Goal: Information Seeking & Learning: Learn about a topic

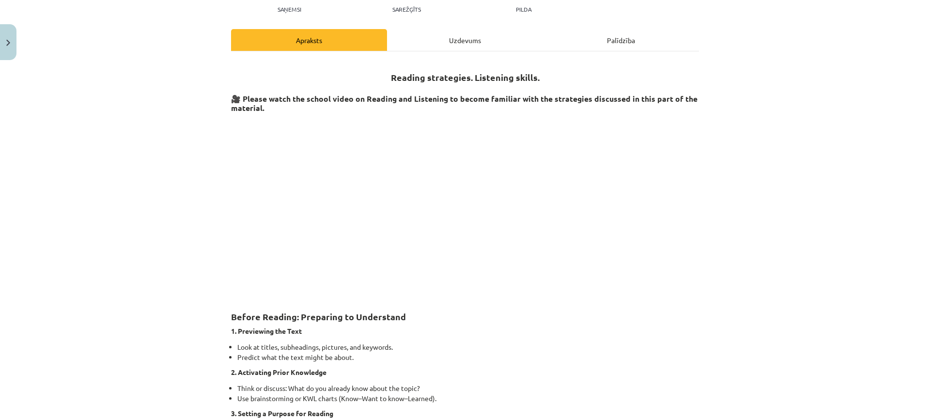
scroll to position [24, 0]
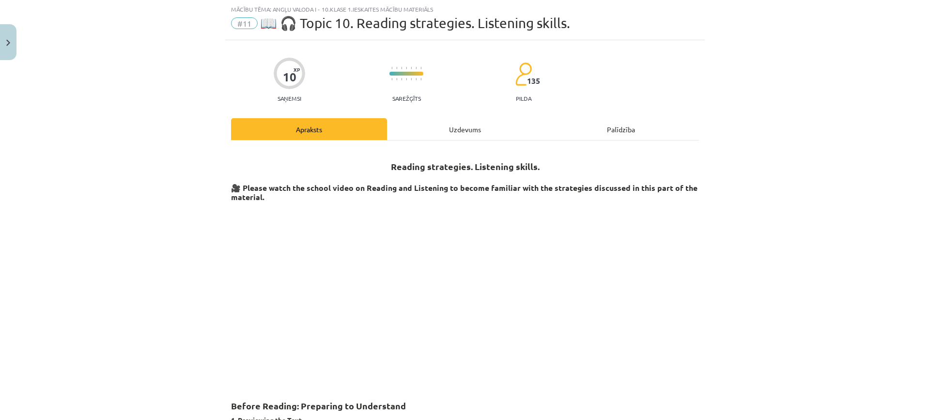
click at [465, 123] on div "Uzdevums" at bounding box center [465, 129] width 156 height 22
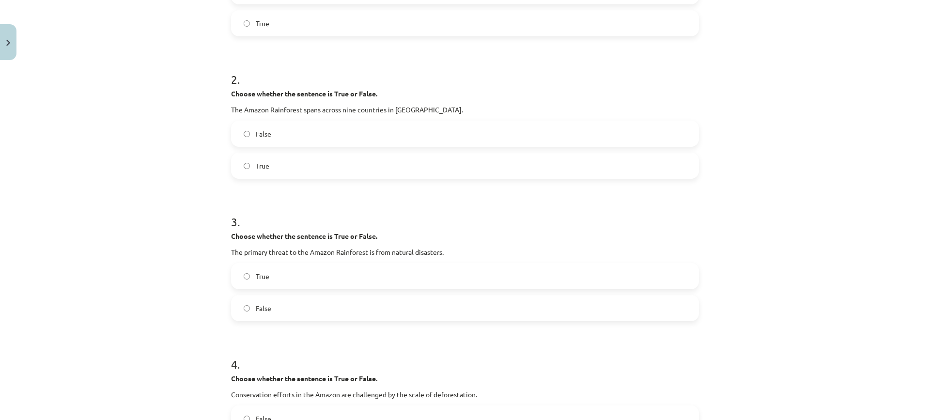
scroll to position [183, 0]
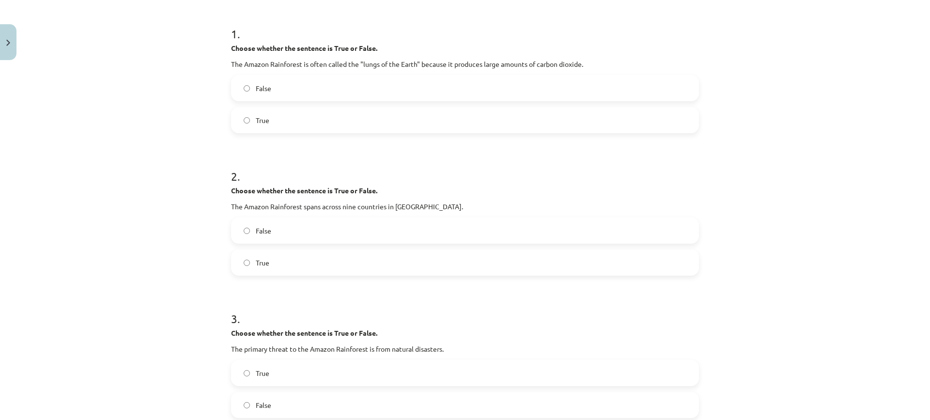
click at [391, 225] on label "False" at bounding box center [465, 231] width 466 height 24
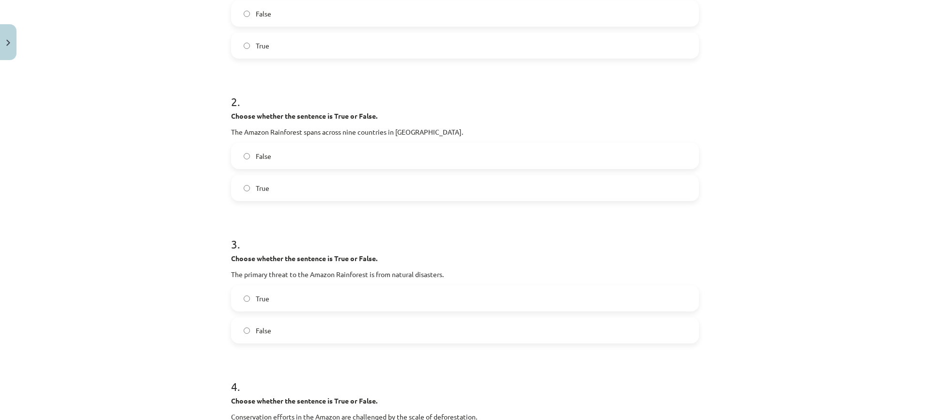
scroll to position [377, 0]
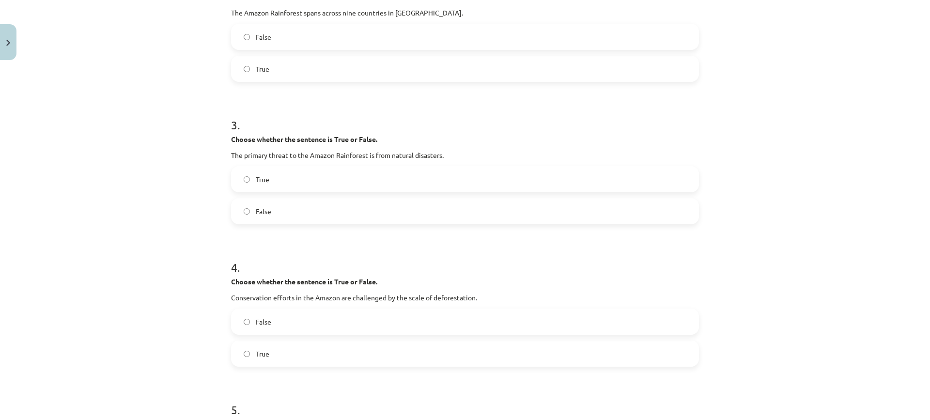
click at [389, 179] on label "True" at bounding box center [465, 179] width 466 height 24
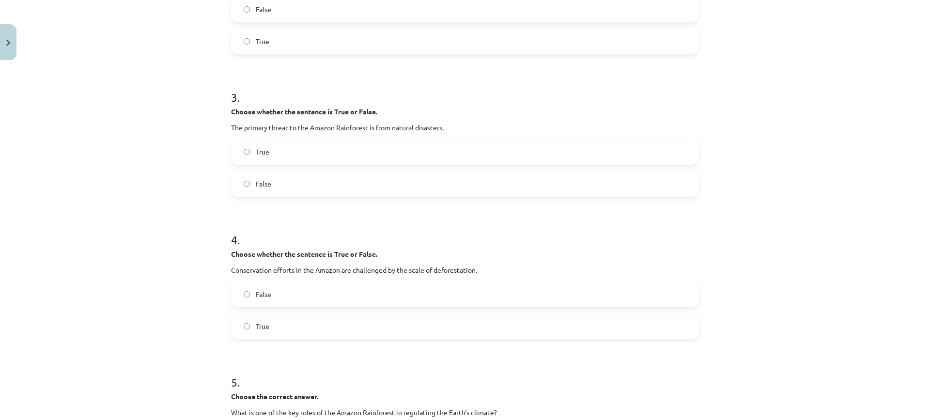
scroll to position [473, 0]
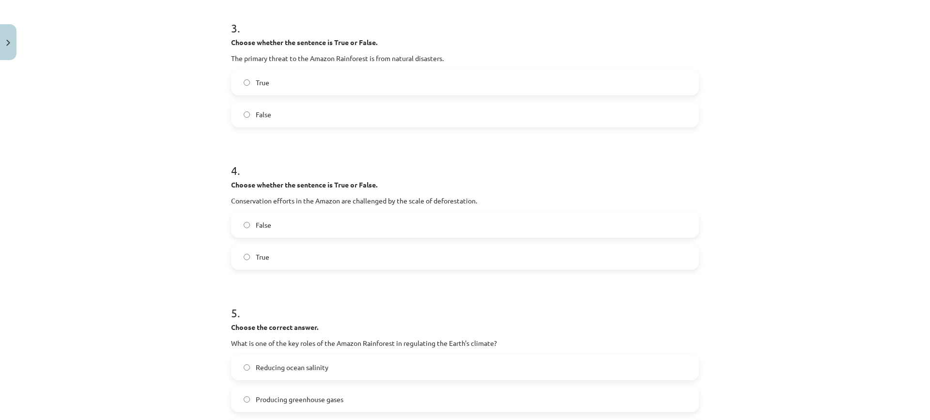
click at [306, 223] on label "False" at bounding box center [465, 225] width 466 height 24
click at [285, 260] on label "True" at bounding box center [465, 257] width 466 height 24
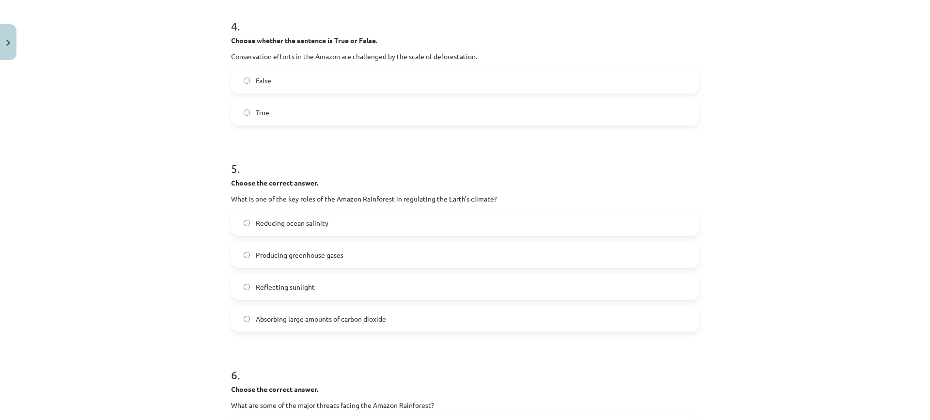
scroll to position [619, 0]
click at [364, 258] on label "Producing greenhouse gases" at bounding box center [465, 254] width 466 height 24
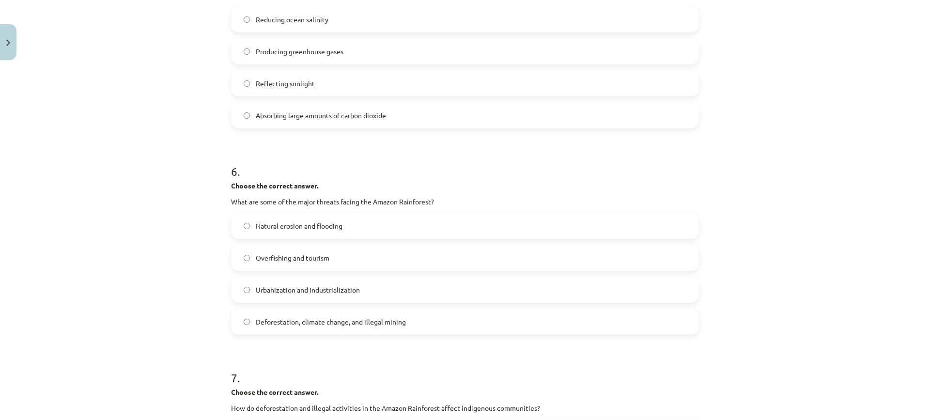
scroll to position [910, 0]
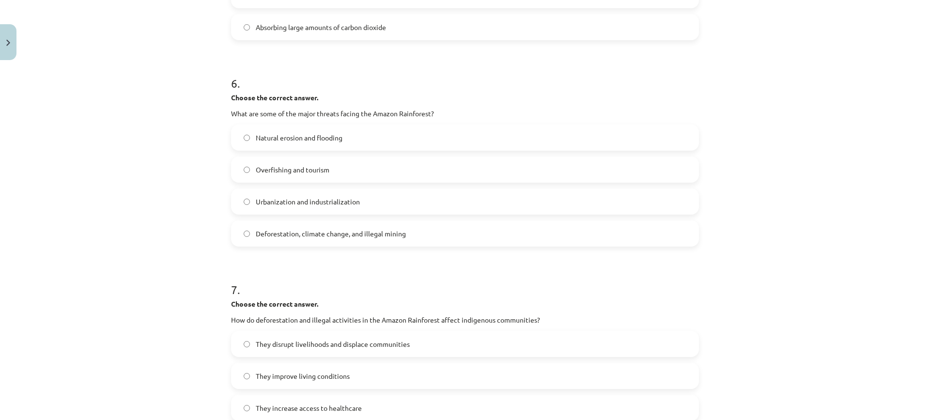
click at [374, 26] on span "Absorbing large amounts of carbon dioxide" at bounding box center [321, 27] width 130 height 10
click at [363, 238] on span "Deforestation, climate change, and illegal mining" at bounding box center [331, 234] width 150 height 10
click at [354, 141] on label "Natural erosion and flooding" at bounding box center [465, 138] width 466 height 24
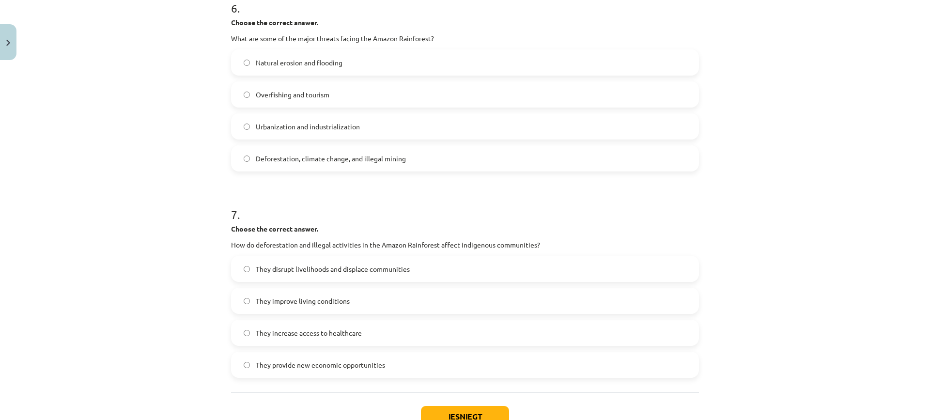
scroll to position [1055, 0]
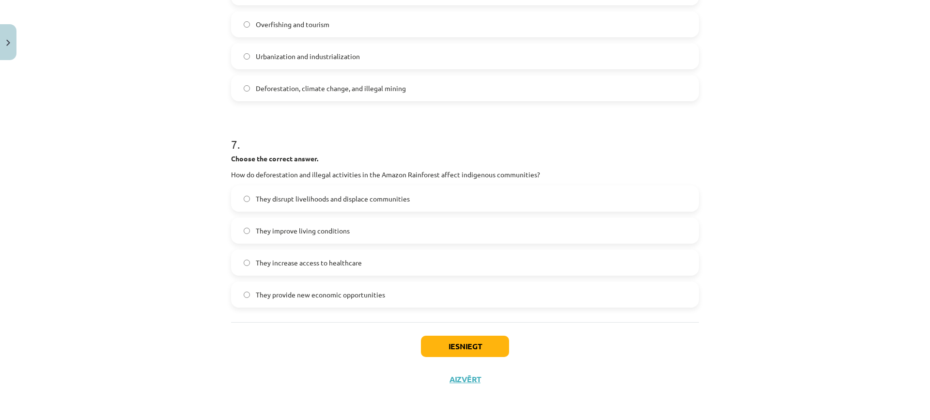
click at [369, 92] on span "Deforestation, climate change, and illegal mining" at bounding box center [331, 88] width 150 height 10
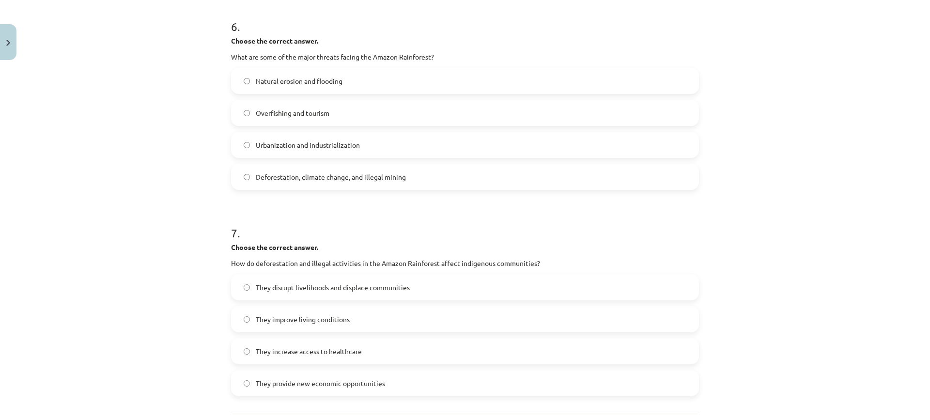
scroll to position [958, 0]
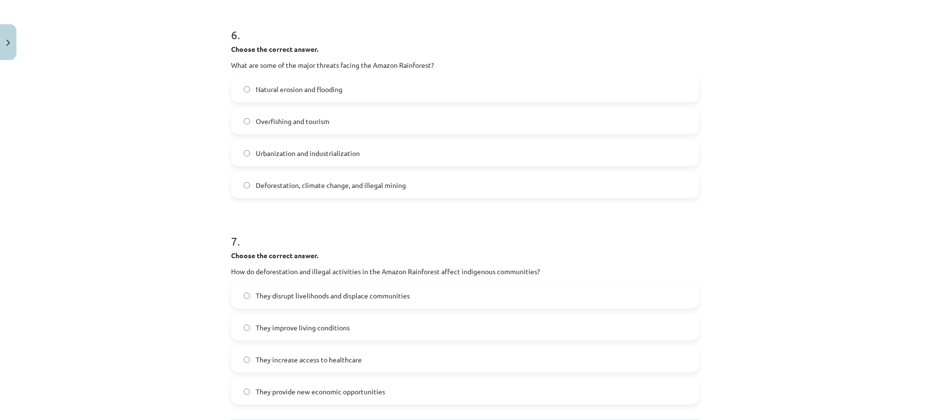
click at [352, 91] on label "Natural erosion and flooding" at bounding box center [465, 89] width 466 height 24
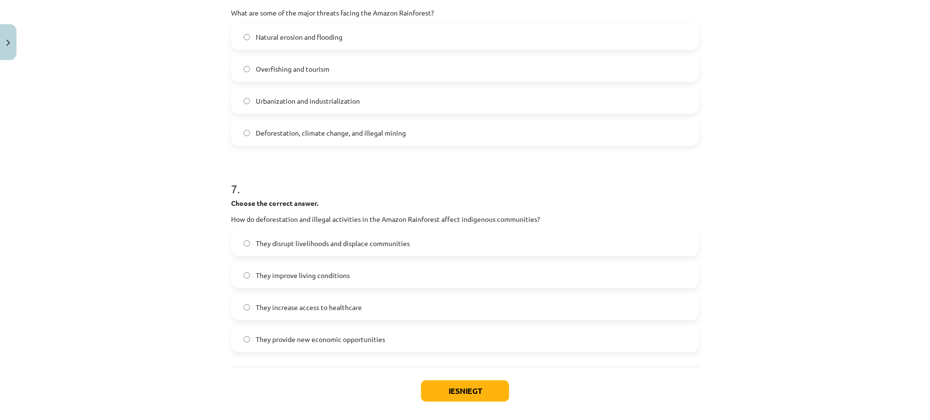
scroll to position [1055, 0]
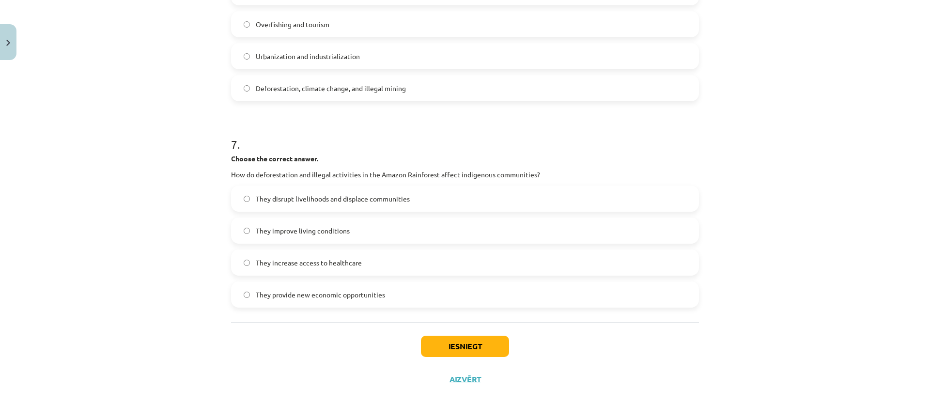
click at [351, 205] on label "They disrupt livelihoods and displace communities" at bounding box center [465, 199] width 466 height 24
click at [443, 346] on button "Iesniegt" at bounding box center [465, 346] width 88 height 21
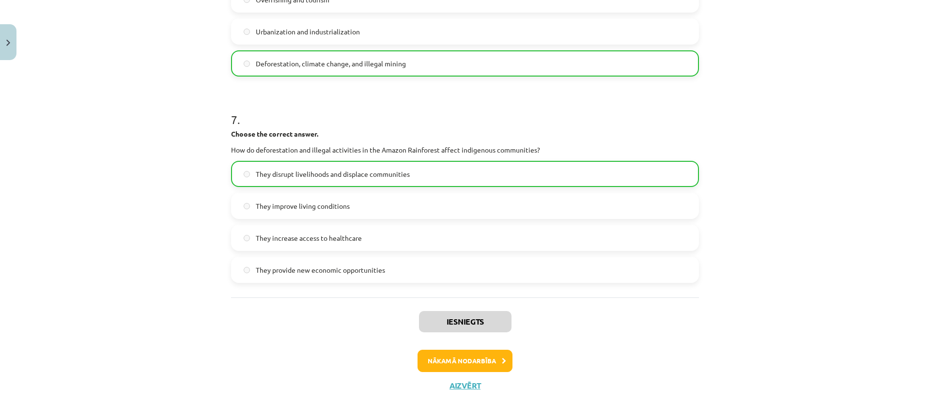
scroll to position [1086, 0]
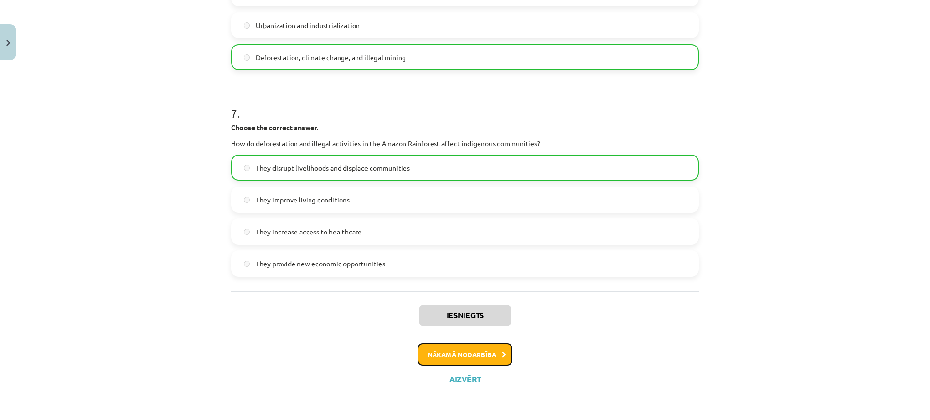
click at [486, 355] on button "Nākamā nodarbība" at bounding box center [465, 355] width 95 height 22
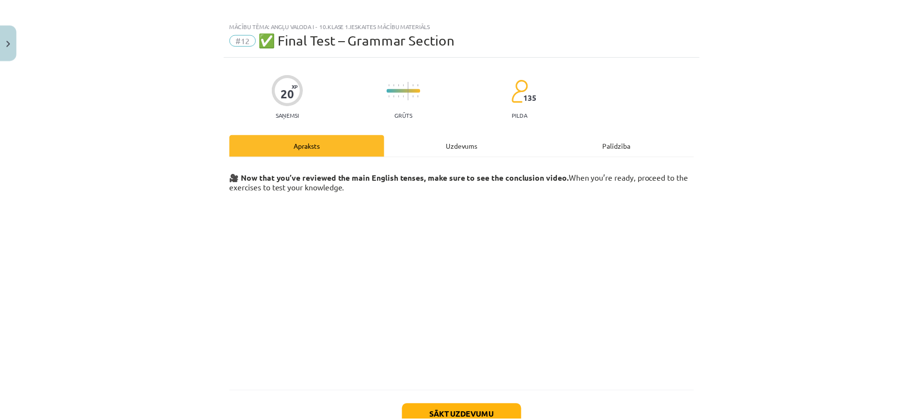
scroll to position [0, 0]
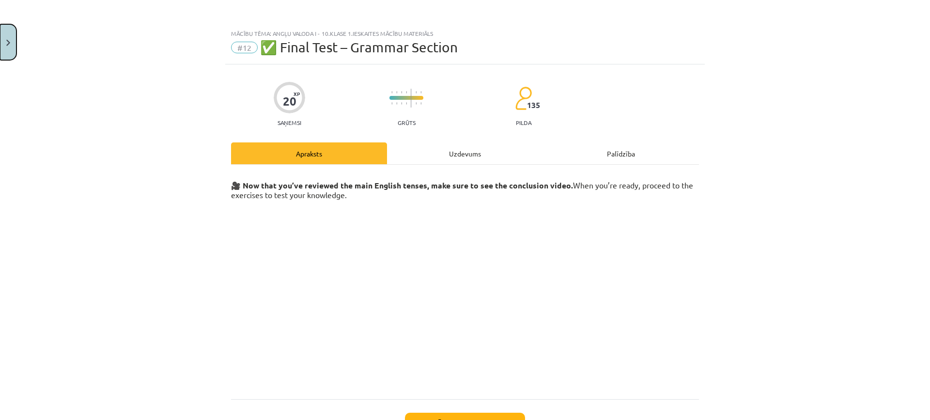
click at [0, 39] on button "Close" at bounding box center [8, 42] width 16 height 36
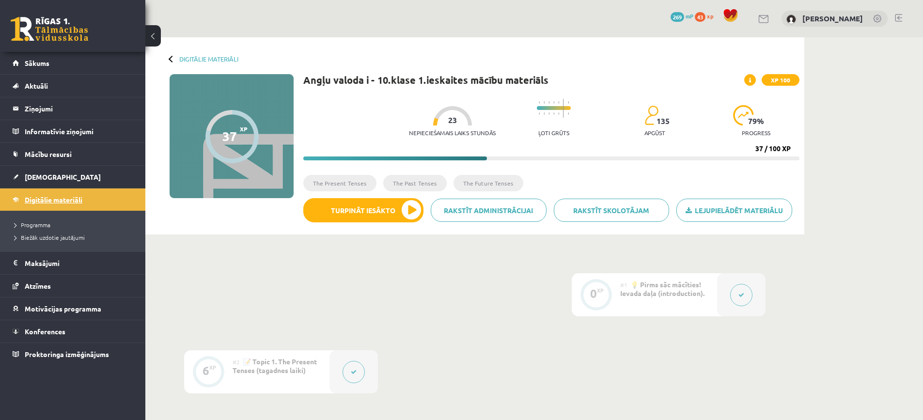
click at [59, 195] on link "Digitālie materiāli" at bounding box center [73, 200] width 121 height 22
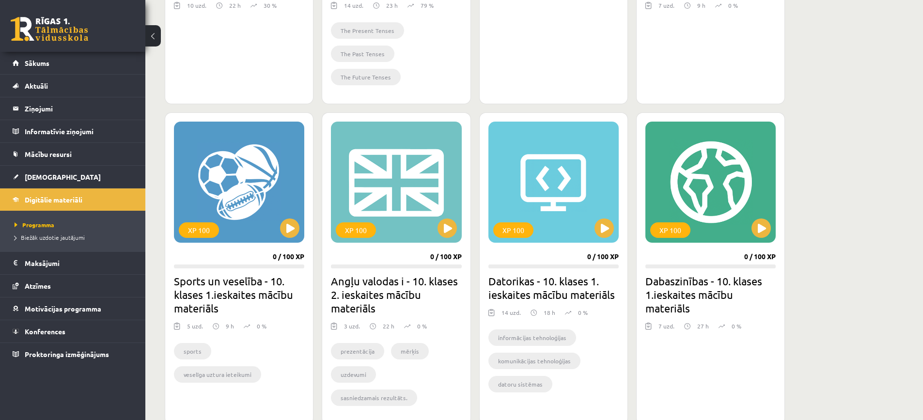
scroll to position [145, 0]
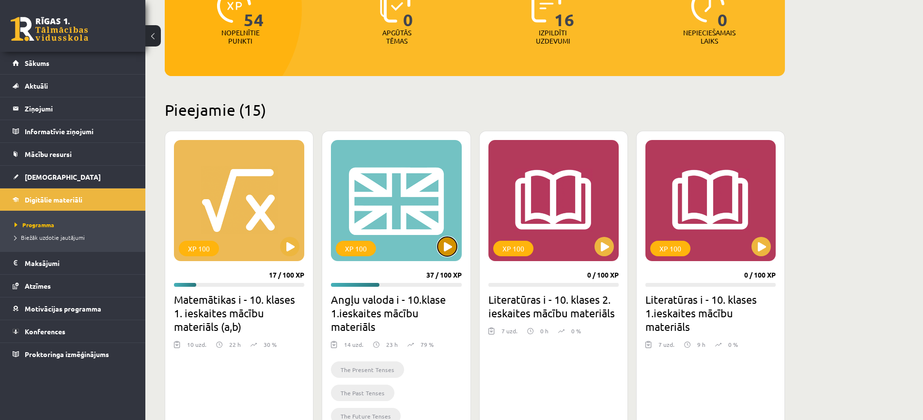
click at [447, 246] on button at bounding box center [447, 246] width 19 height 19
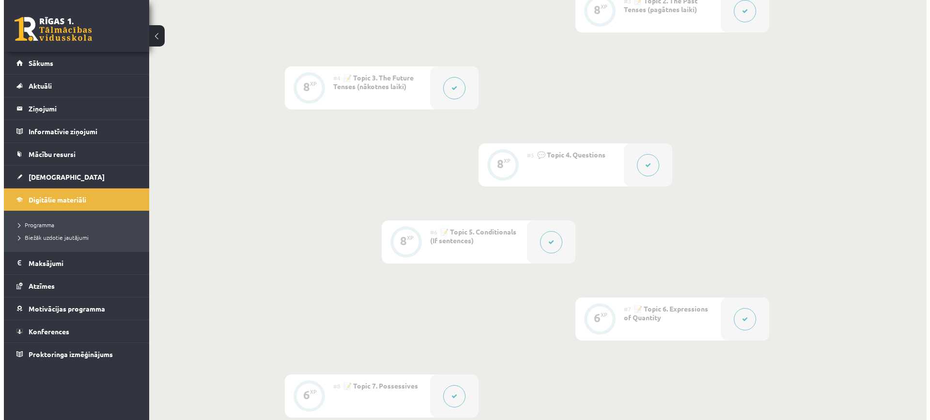
scroll to position [438, 0]
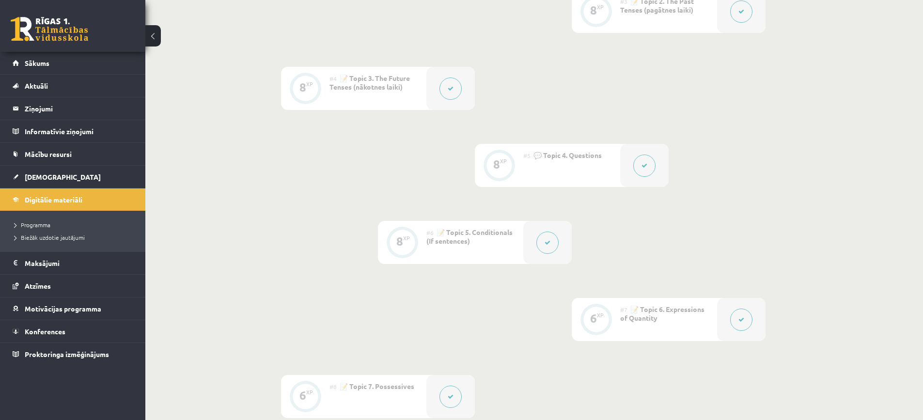
click at [547, 248] on button at bounding box center [547, 243] width 22 height 22
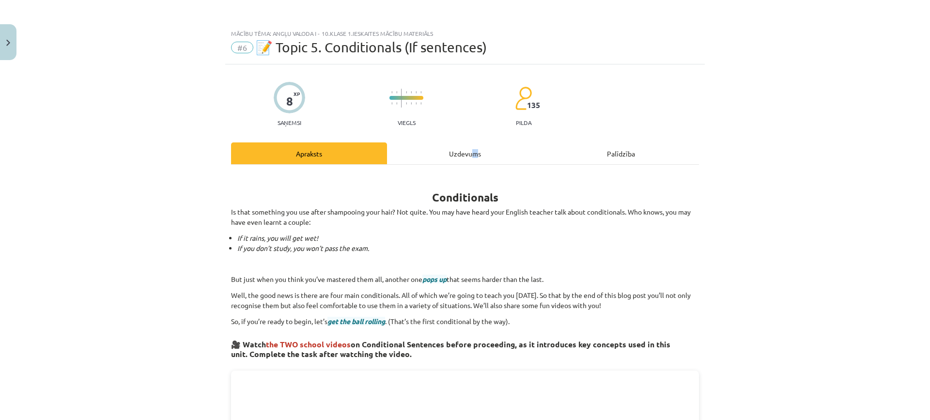
click at [471, 149] on div "Uzdevums" at bounding box center [465, 153] width 156 height 22
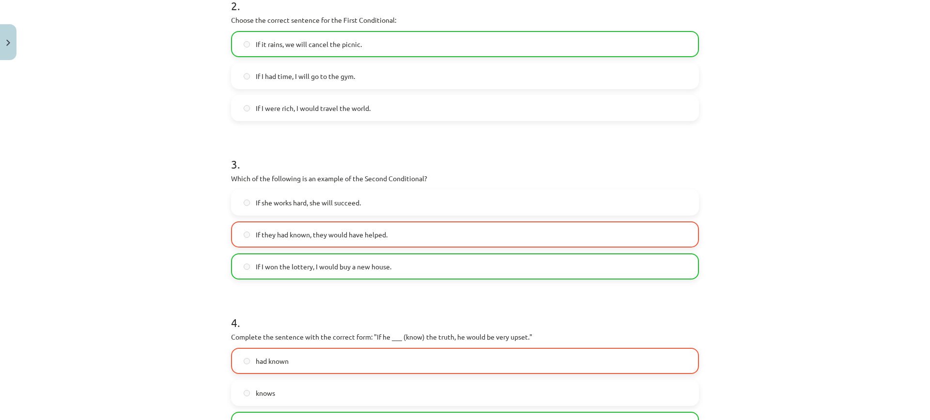
scroll to position [412, 0]
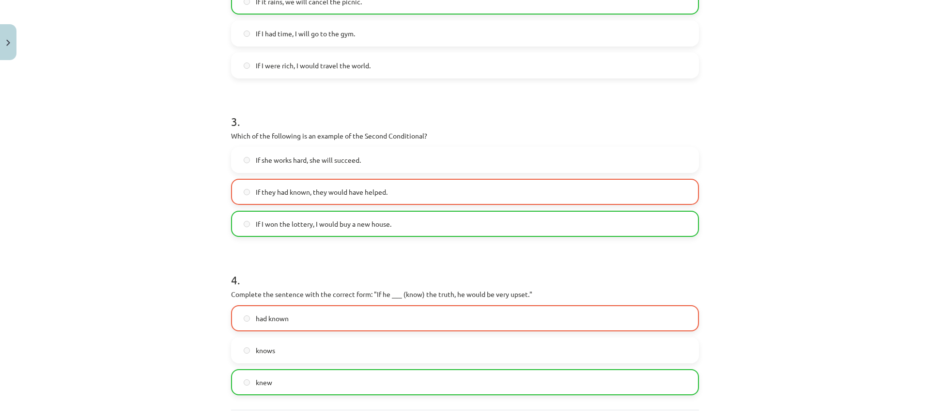
click at [461, 189] on label "If they had known, they would have helped." at bounding box center [465, 192] width 466 height 24
drag, startPoint x: 461, startPoint y: 189, endPoint x: 419, endPoint y: 176, distance: 44.6
click at [439, 188] on label "If they had known, they would have helped." at bounding box center [465, 192] width 466 height 24
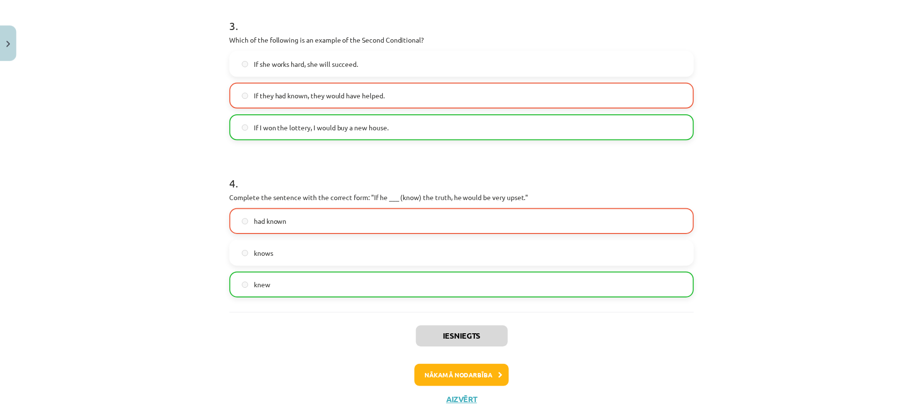
scroll to position [531, 0]
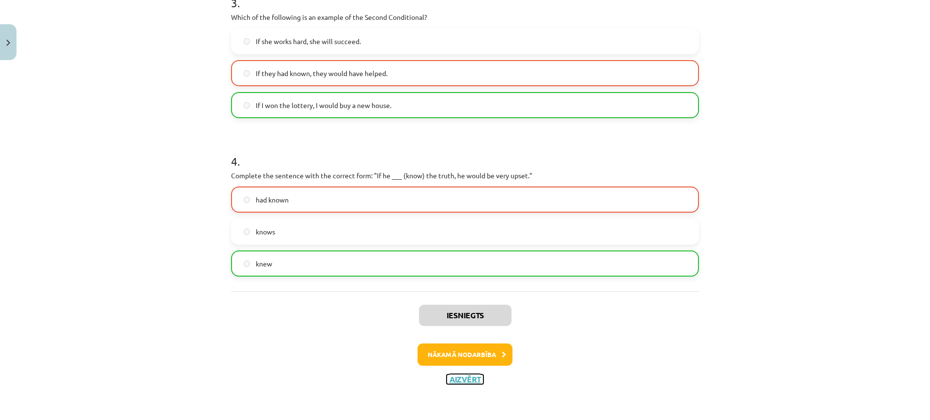
click at [453, 381] on button "Aizvērt" at bounding box center [465, 380] width 37 height 10
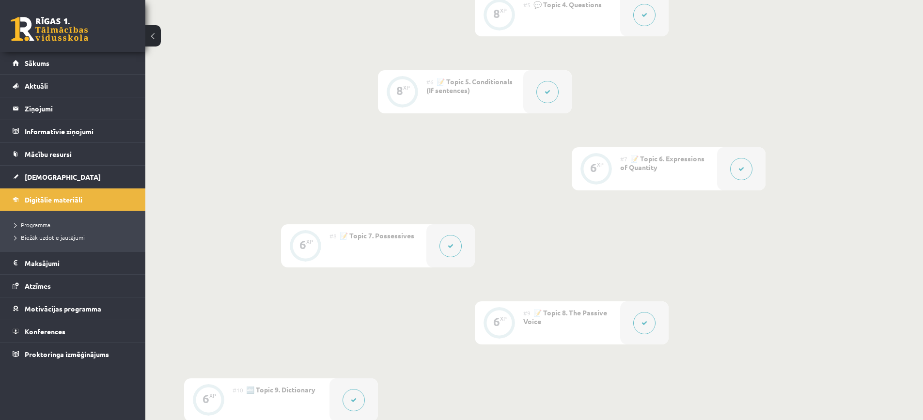
scroll to position [485, 0]
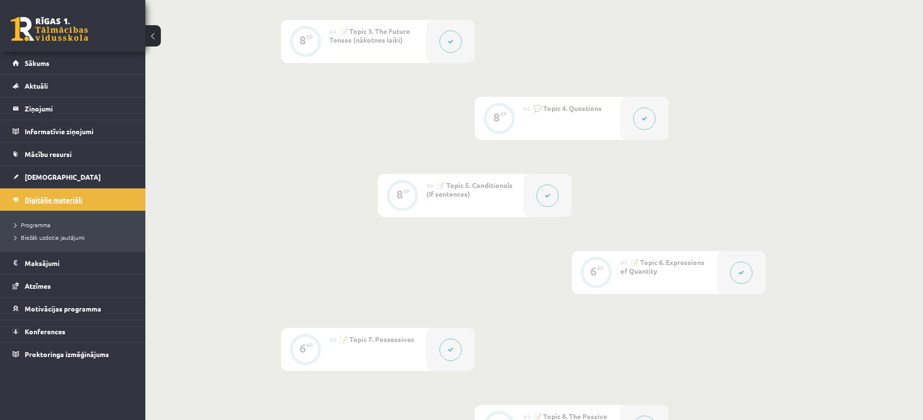
click at [38, 194] on link "Digitālie materiāli" at bounding box center [73, 200] width 121 height 22
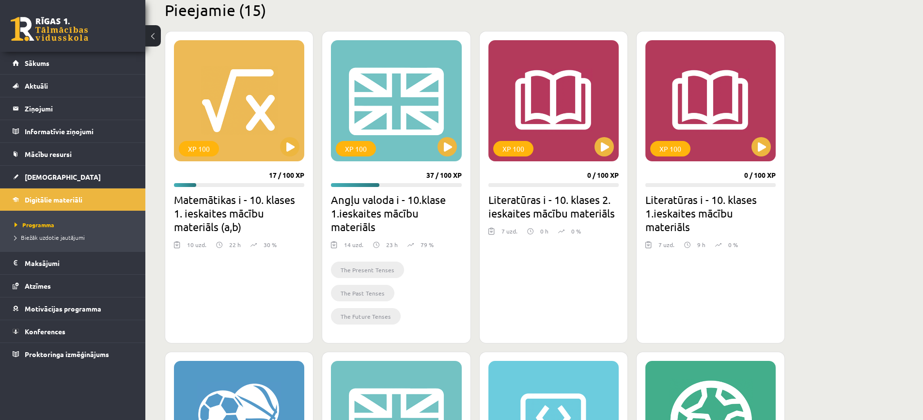
scroll to position [291, 0]
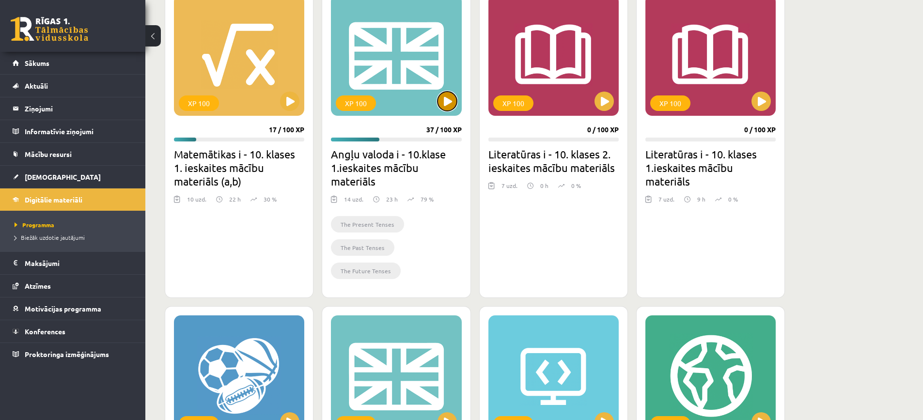
click at [447, 98] on button at bounding box center [447, 101] width 19 height 19
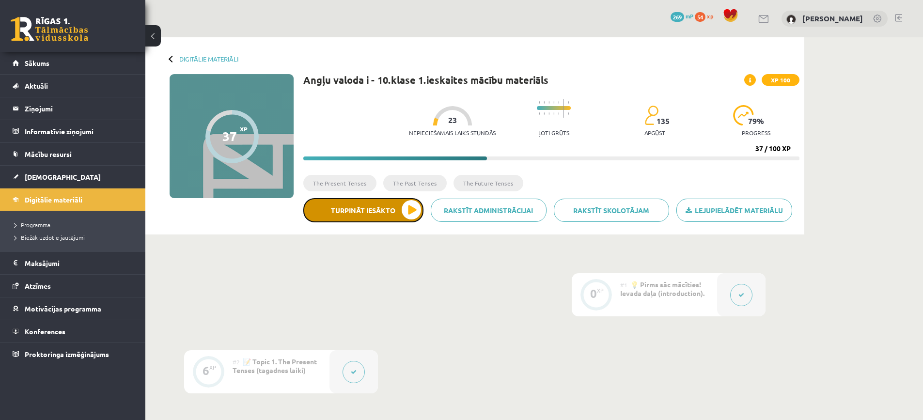
click at [370, 216] on button "Turpināt iesākto" at bounding box center [363, 210] width 120 height 24
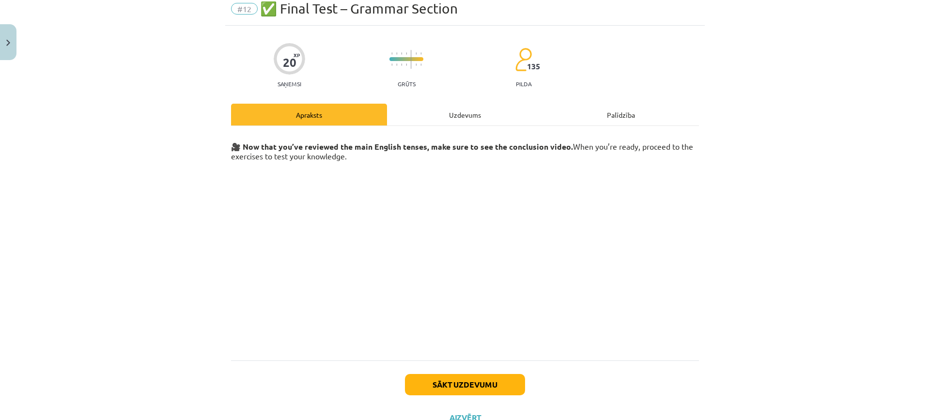
scroll to position [77, 0]
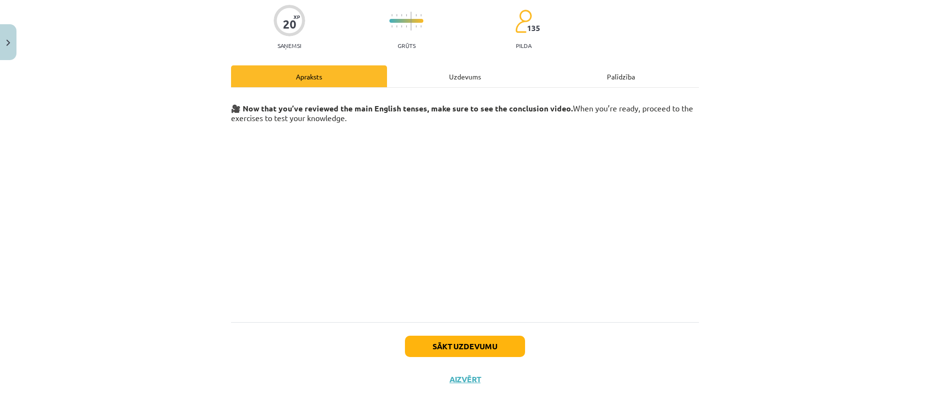
click at [454, 79] on div "Uzdevums" at bounding box center [465, 76] width 156 height 22
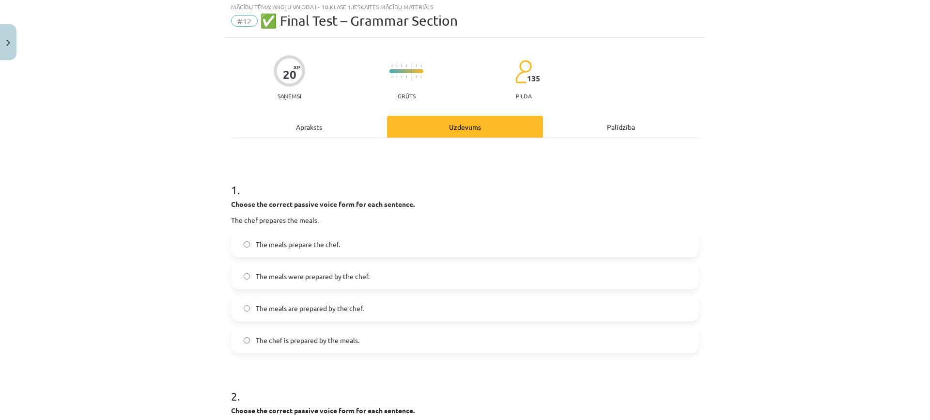
scroll to position [24, 0]
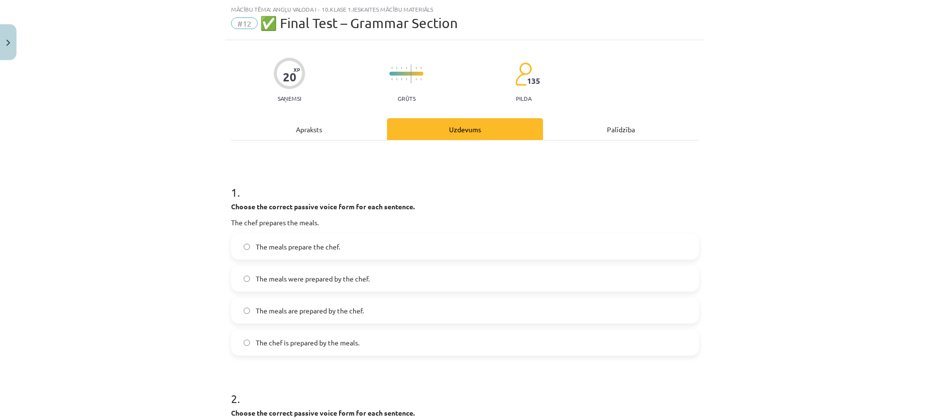
click at [395, 245] on label "The meals prepare the chef." at bounding box center [465, 247] width 466 height 24
click at [388, 279] on label "The meals were prepared by the chef." at bounding box center [465, 279] width 466 height 24
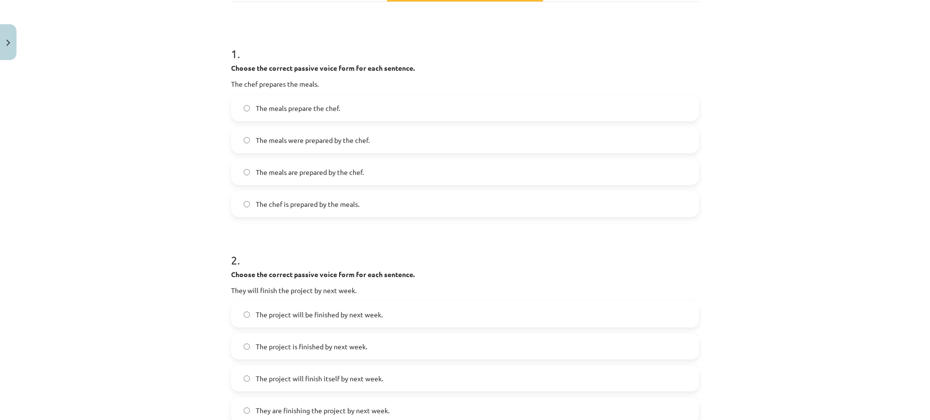
scroll to position [218, 0]
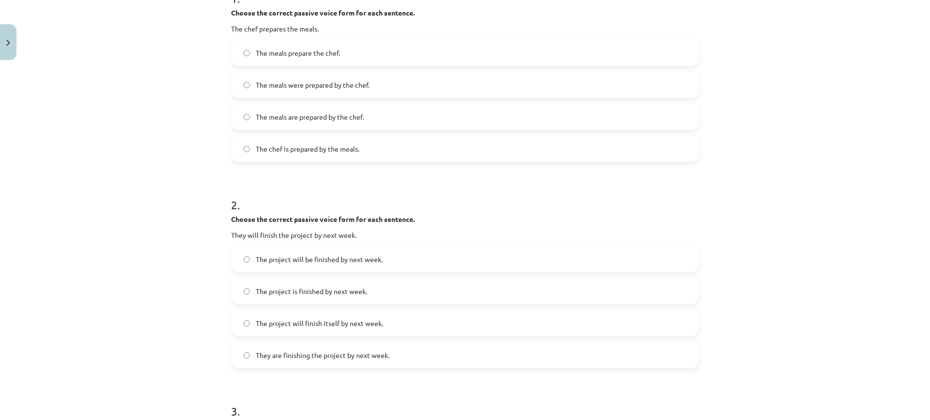
click at [334, 128] on label "The meals are prepared by the chef." at bounding box center [465, 117] width 466 height 24
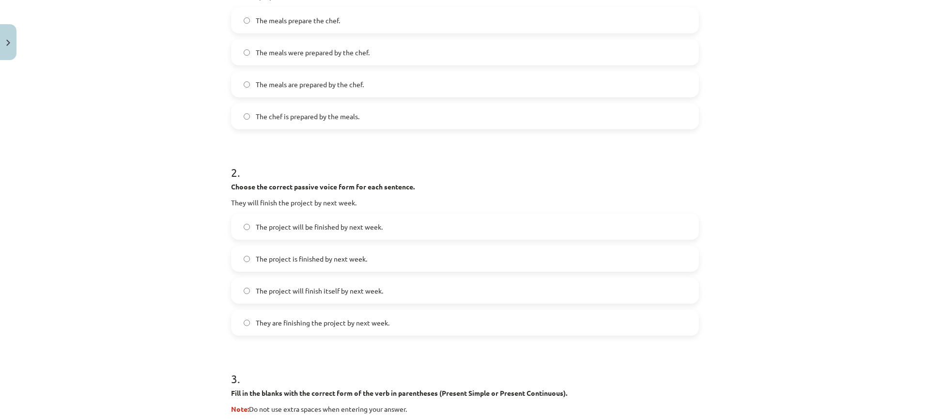
scroll to position [267, 0]
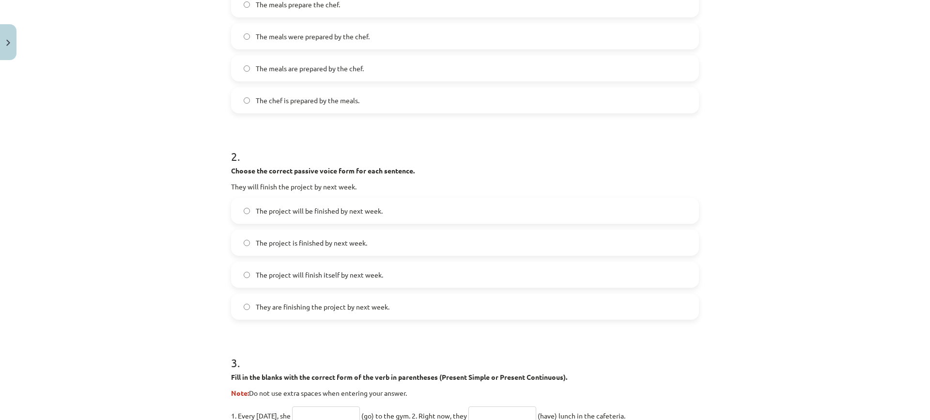
click at [353, 214] on span "The project will be finished by next week." at bounding box center [319, 211] width 127 height 10
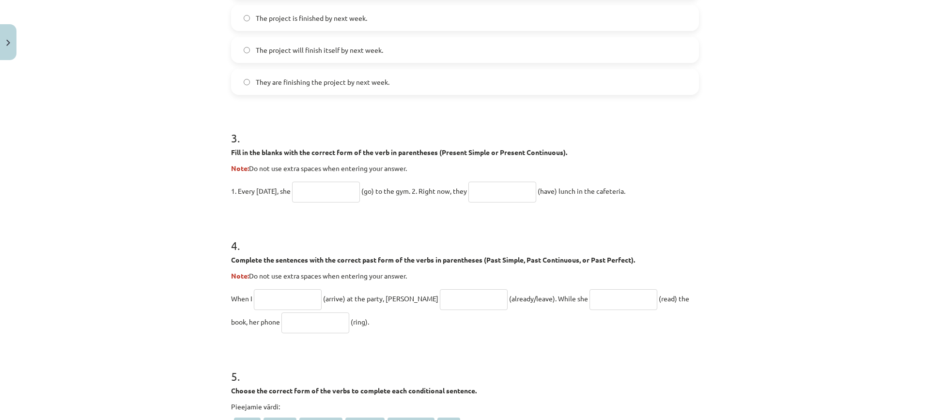
scroll to position [509, 0]
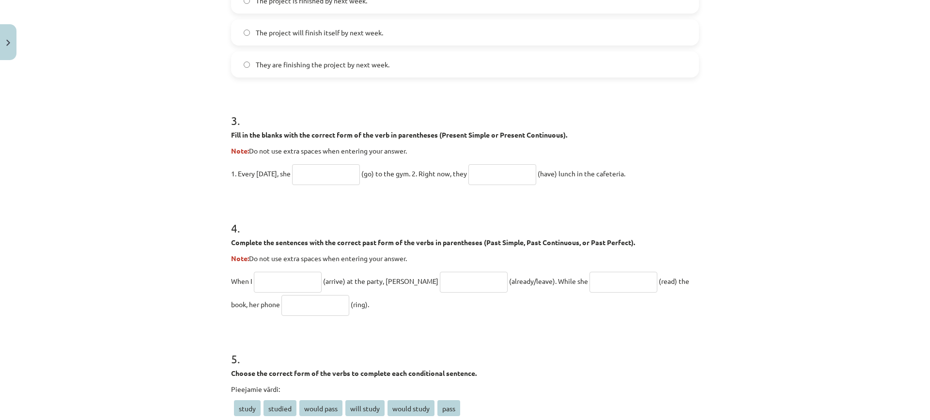
click at [335, 171] on input "text" at bounding box center [326, 174] width 68 height 21
type input "****"
click at [514, 174] on input "text" at bounding box center [503, 174] width 68 height 21
type input "**********"
click at [298, 280] on input "text" at bounding box center [288, 282] width 68 height 21
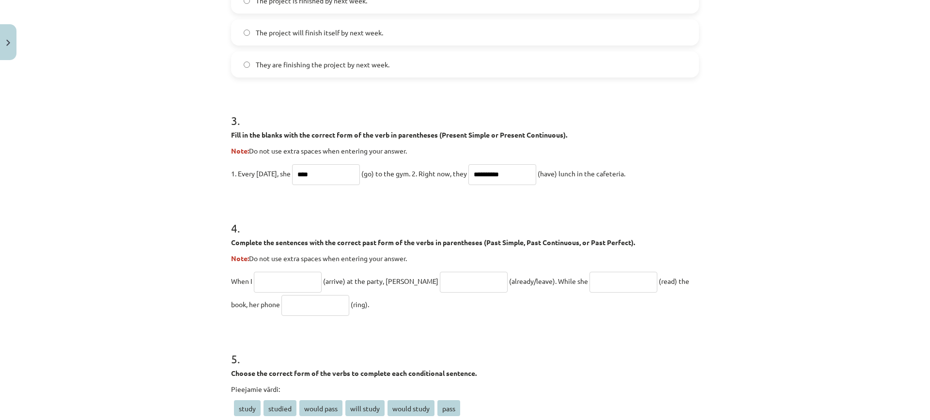
click at [298, 288] on input "text" at bounding box center [288, 282] width 68 height 21
type input "*******"
click at [450, 286] on input "text" at bounding box center [474, 282] width 68 height 21
type input "**********"
click at [590, 280] on input "text" at bounding box center [624, 282] width 68 height 21
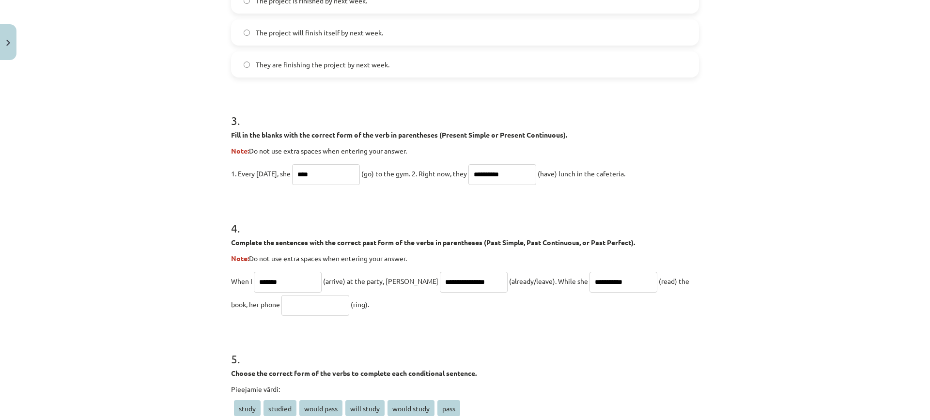
type input "**********"
click at [286, 301] on input "text" at bounding box center [316, 305] width 68 height 21
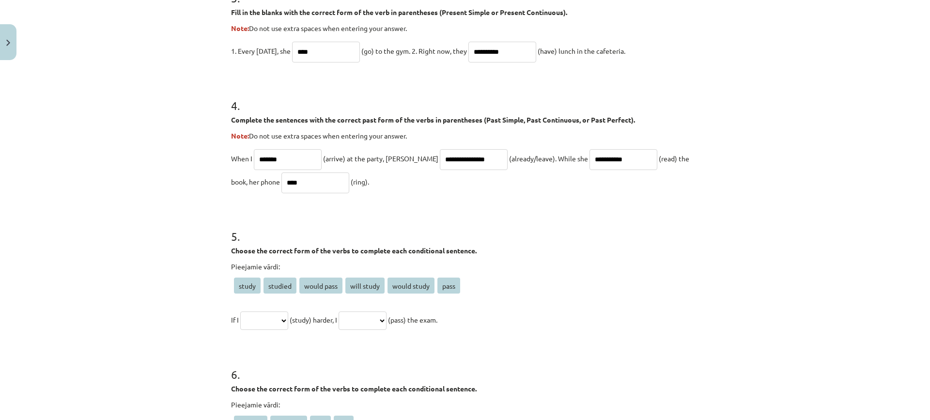
scroll to position [654, 0]
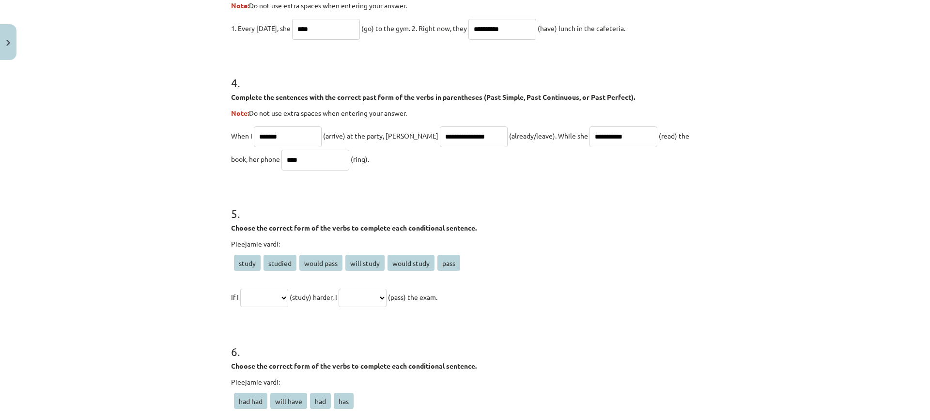
type input "****"
click at [281, 297] on select "**********" at bounding box center [264, 298] width 48 height 18
select select "*******"
click at [240, 289] on select "**********" at bounding box center [264, 298] width 48 height 18
click at [383, 296] on select "**********" at bounding box center [363, 298] width 48 height 18
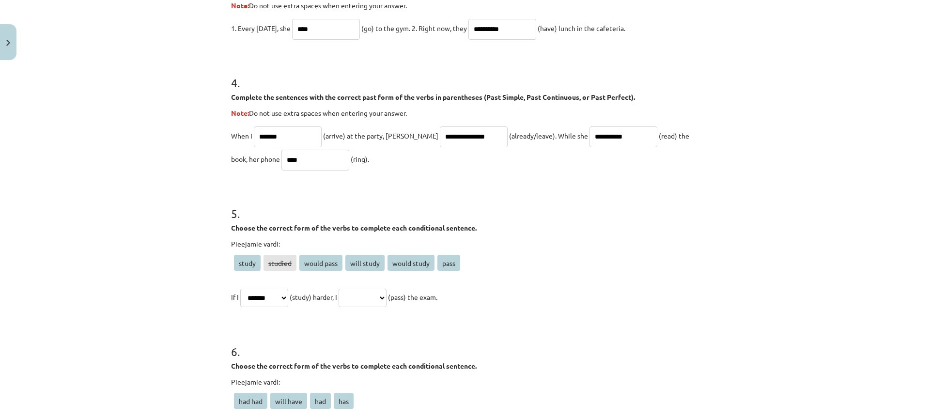
select select "**********"
click at [350, 289] on select "**********" at bounding box center [363, 298] width 48 height 18
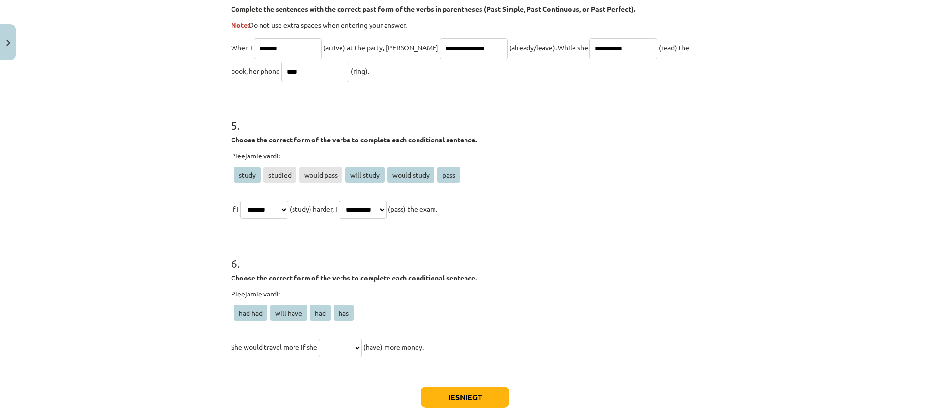
scroll to position [751, 0]
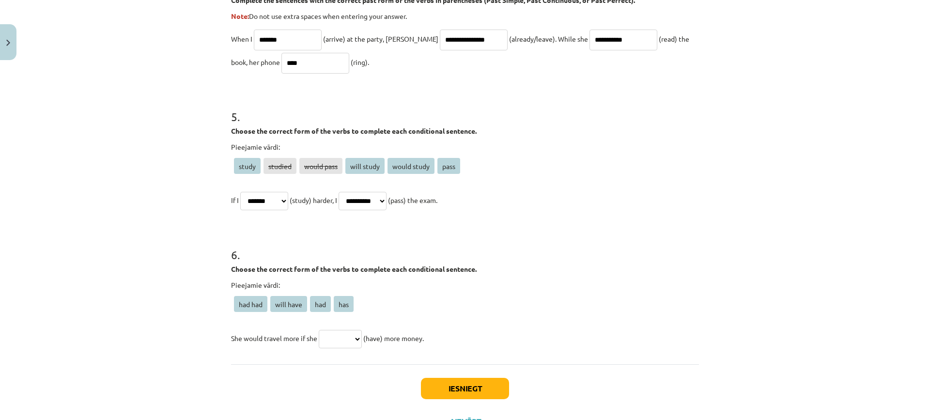
click at [331, 337] on select "******* ********* *** ***" at bounding box center [340, 339] width 43 height 18
select select "***"
click at [319, 330] on select "******* ********* *** ***" at bounding box center [340, 339] width 43 height 18
click at [458, 383] on button "Iesniegt" at bounding box center [465, 388] width 88 height 21
click at [284, 302] on span "will have" at bounding box center [288, 304] width 37 height 16
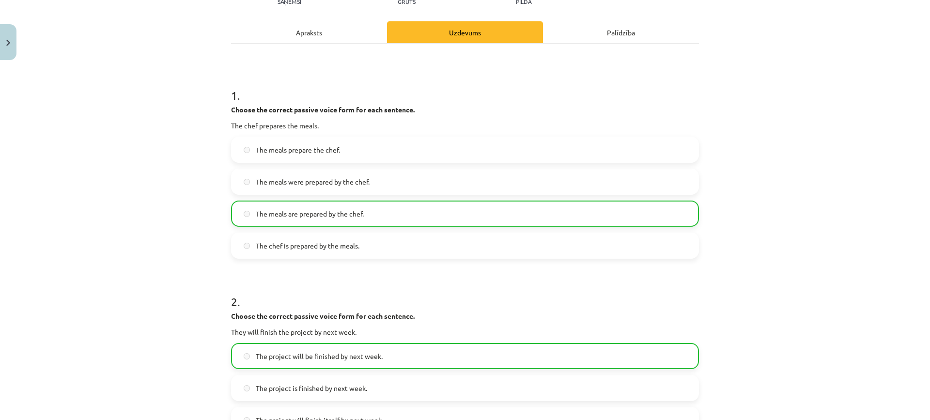
scroll to position [0, 0]
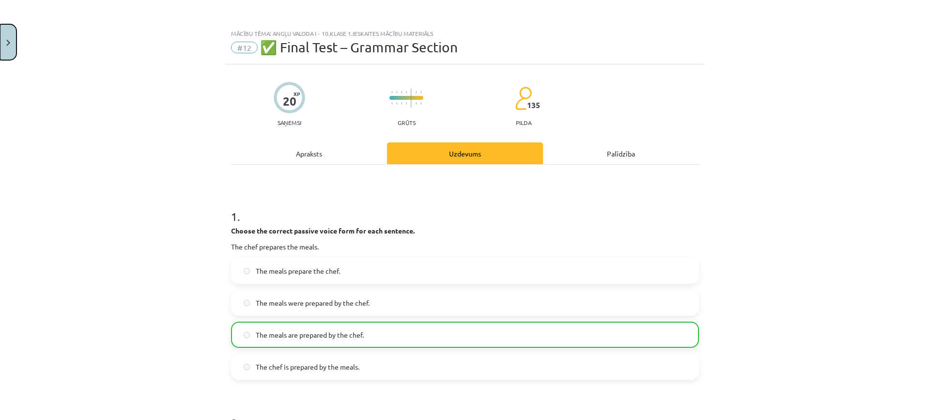
click at [0, 34] on button "Close" at bounding box center [8, 42] width 16 height 36
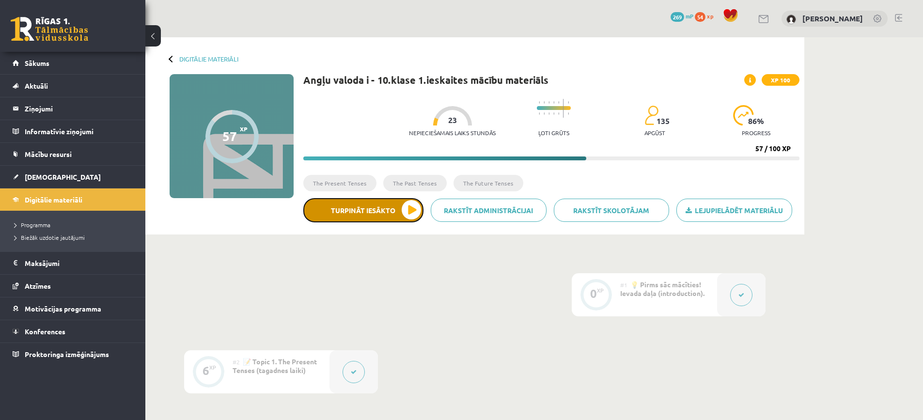
click at [354, 216] on button "Turpināt iesākto" at bounding box center [363, 210] width 120 height 24
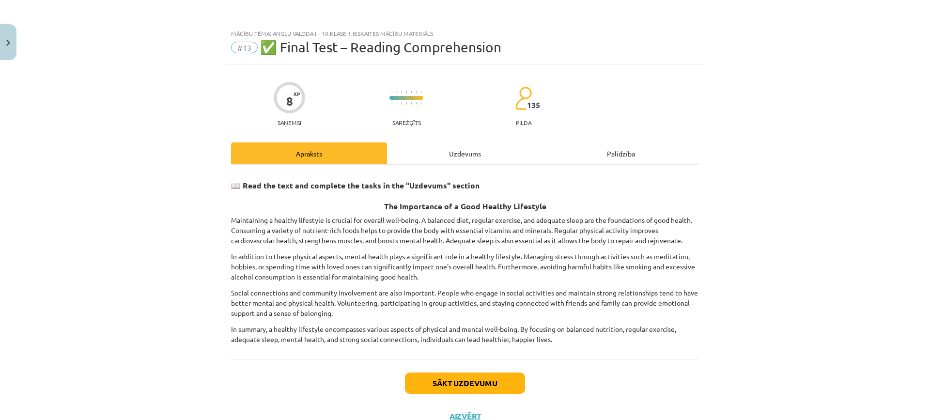
click at [459, 158] on div "Uzdevums" at bounding box center [465, 153] width 156 height 22
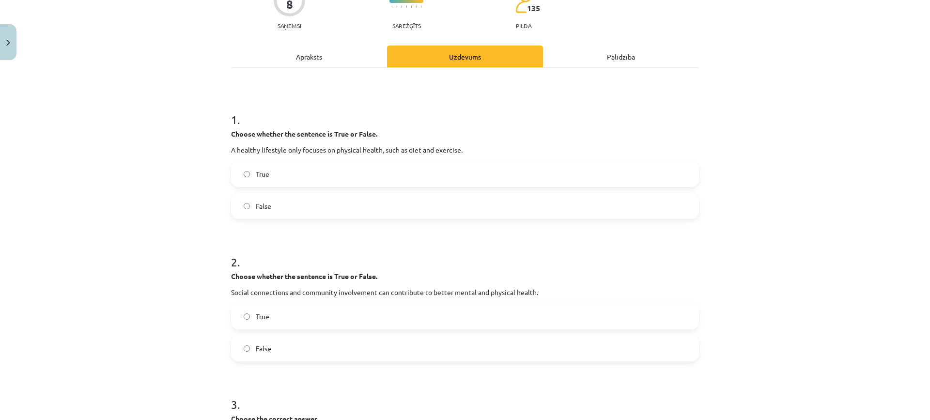
scroll to position [73, 0]
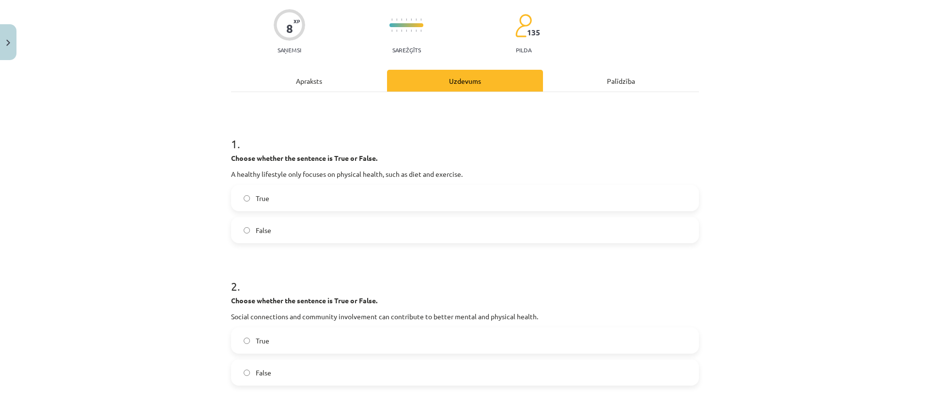
click at [297, 229] on label "False" at bounding box center [465, 230] width 466 height 24
click at [302, 189] on label "True" at bounding box center [465, 198] width 466 height 24
click at [309, 368] on label "False" at bounding box center [465, 373] width 466 height 24
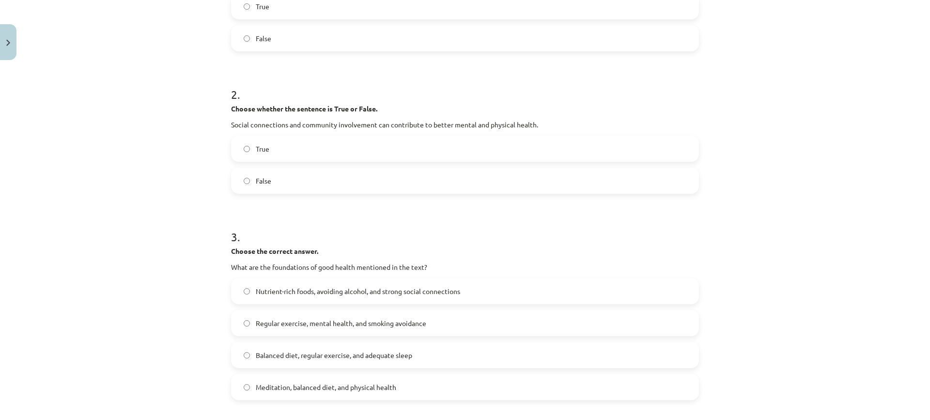
scroll to position [267, 0]
click at [314, 359] on label "Balanced diet, regular exercise, and adequate sleep" at bounding box center [465, 353] width 466 height 24
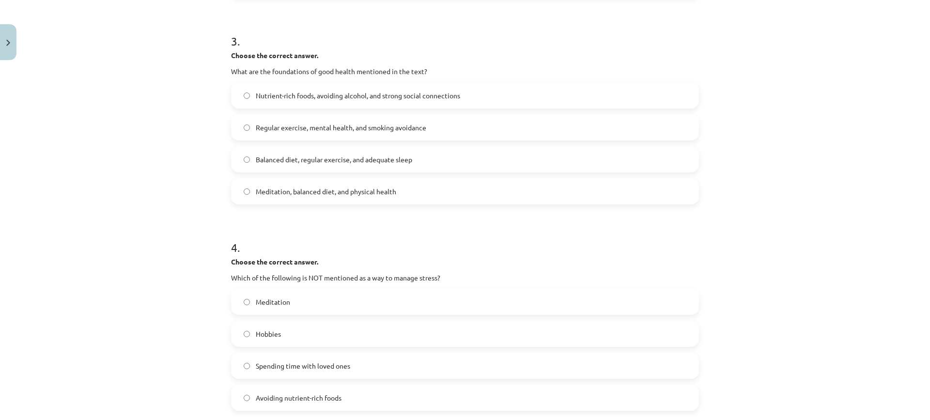
scroll to position [557, 0]
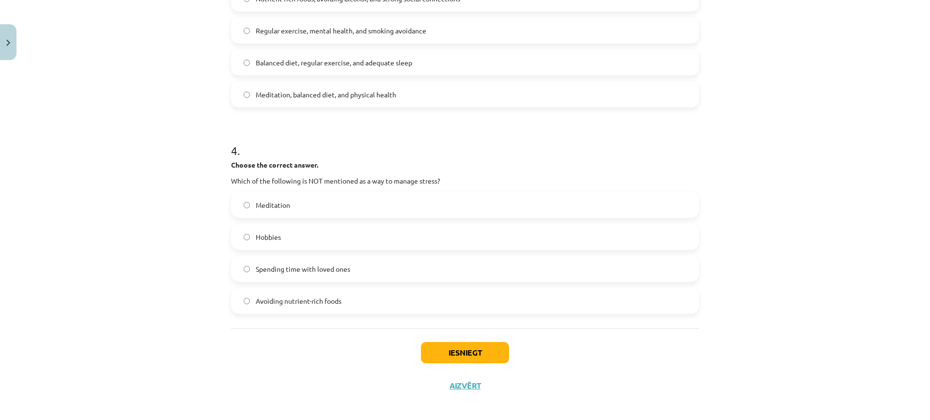
click at [300, 303] on span "Avoiding nutrient-rich foods" at bounding box center [299, 301] width 86 height 10
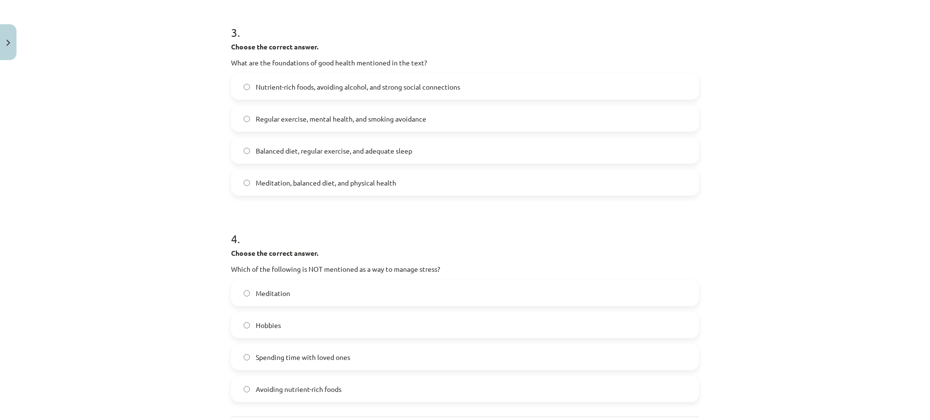
scroll to position [564, 0]
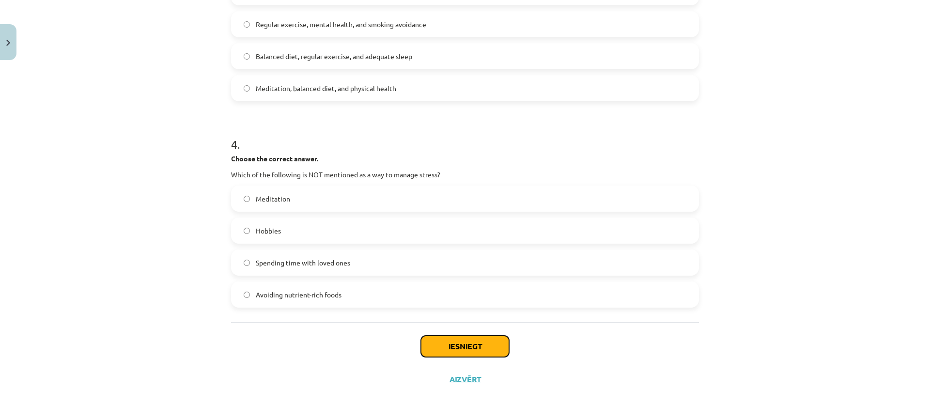
click at [456, 341] on button "Iesniegt" at bounding box center [465, 346] width 88 height 21
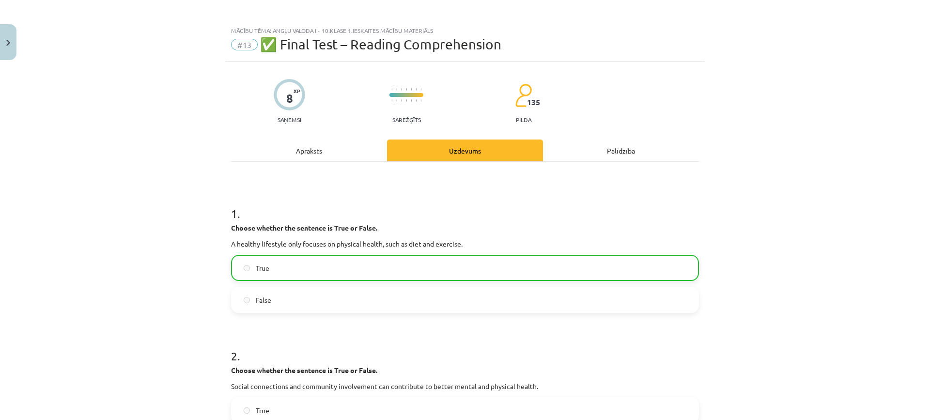
scroll to position [0, 0]
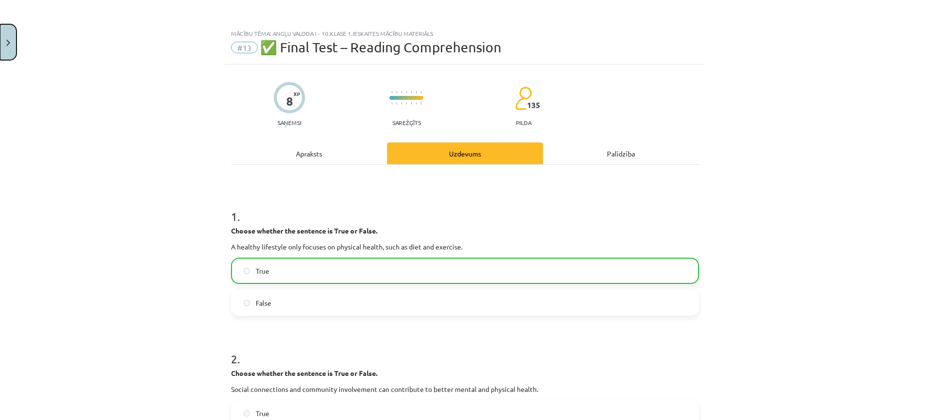
click at [11, 48] on button "Close" at bounding box center [8, 42] width 16 height 36
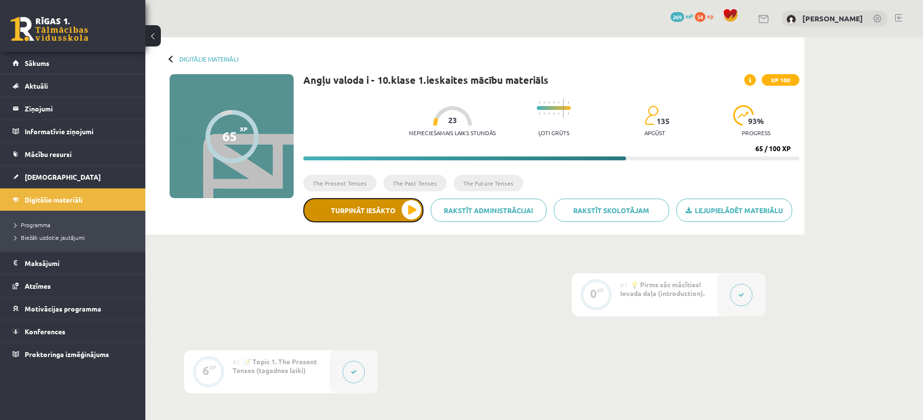
click at [362, 207] on button "Turpināt iesākto" at bounding box center [363, 210] width 120 height 24
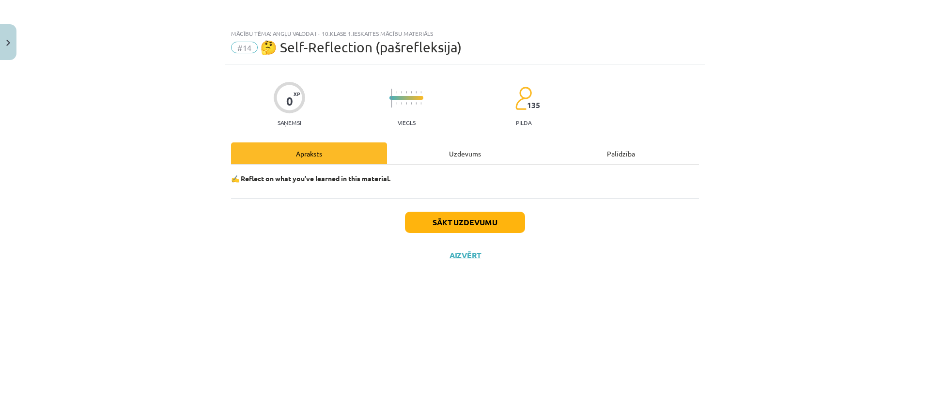
click at [464, 157] on div "Uzdevums" at bounding box center [465, 153] width 156 height 22
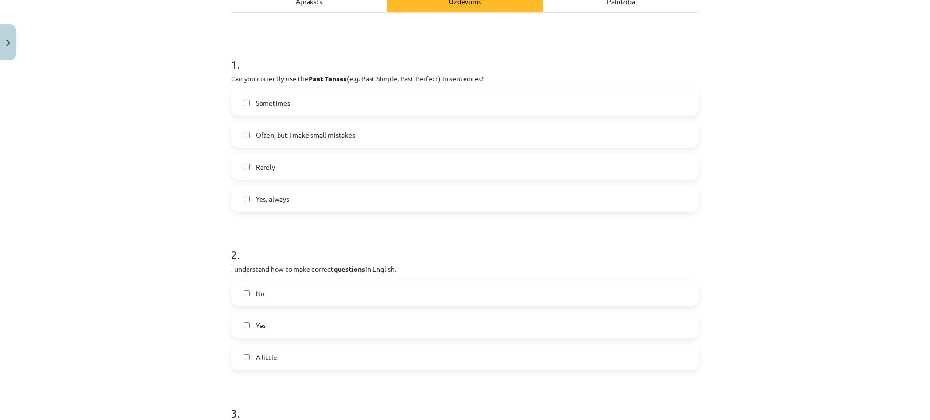
scroll to position [48, 0]
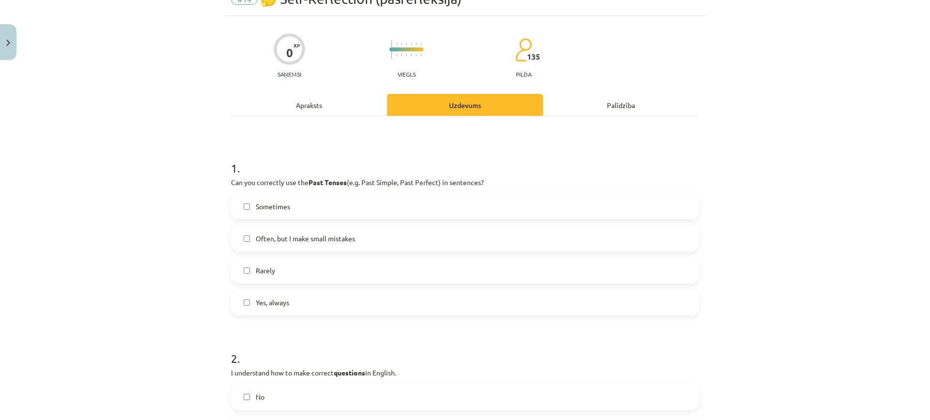
click at [317, 205] on label "Sometimes" at bounding box center [465, 206] width 466 height 24
click at [291, 271] on label "Rarely" at bounding box center [465, 270] width 466 height 24
click at [302, 239] on span "Often, but I make small mistakes" at bounding box center [305, 239] width 99 height 10
click at [272, 278] on label "Rarely" at bounding box center [465, 270] width 466 height 24
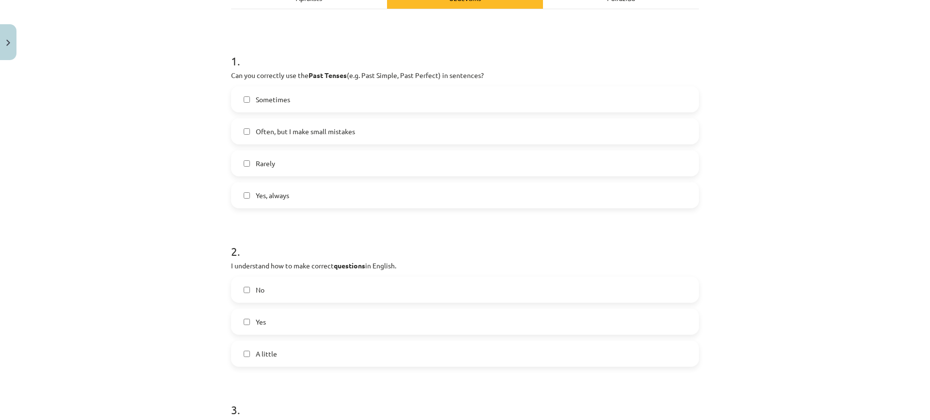
scroll to position [291, 0]
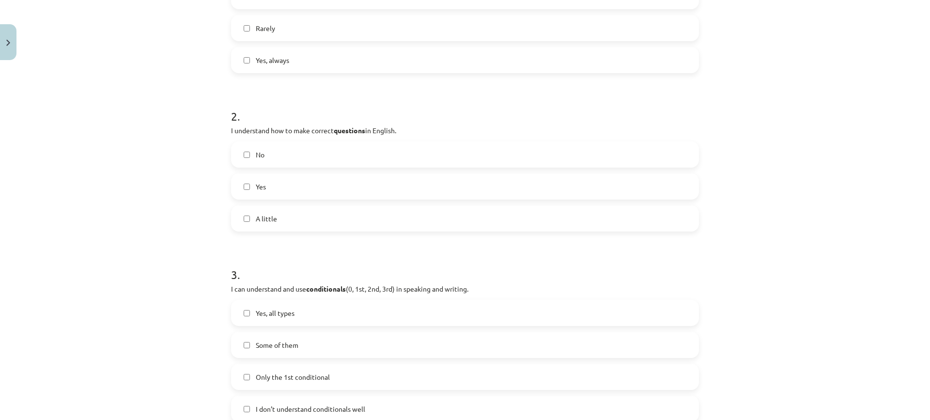
click at [280, 216] on label "A little" at bounding box center [465, 218] width 466 height 24
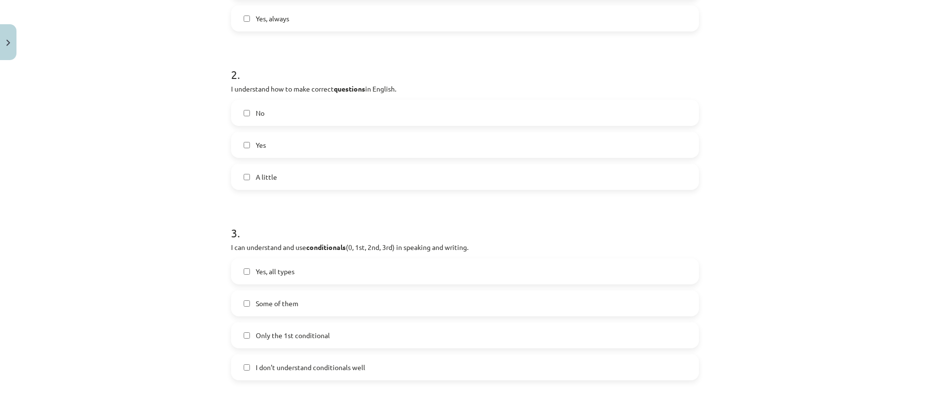
scroll to position [388, 0]
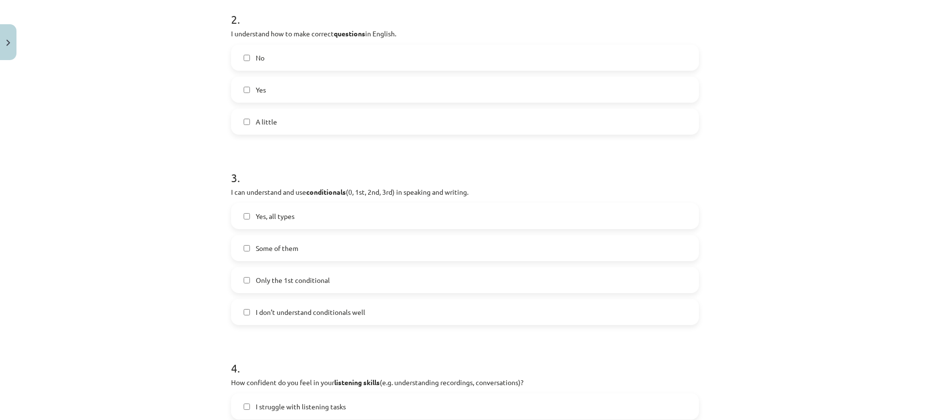
click at [257, 91] on span "Yes" at bounding box center [261, 90] width 10 height 10
click at [265, 124] on span "A little" at bounding box center [266, 122] width 21 height 10
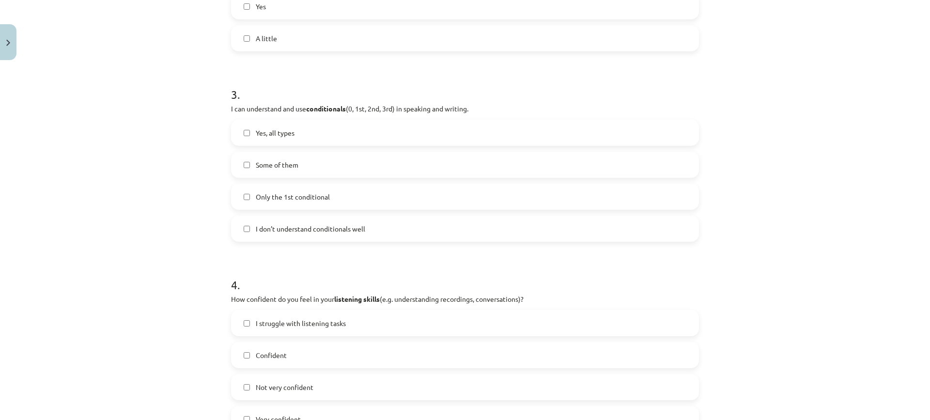
scroll to position [485, 0]
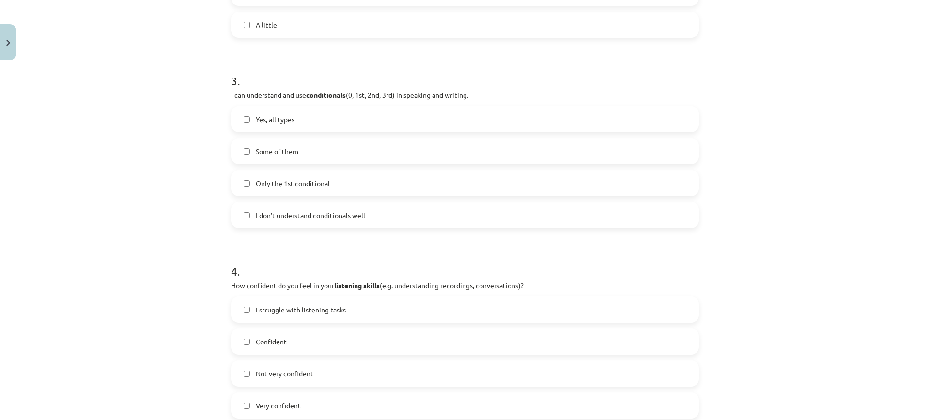
click at [309, 152] on label "Some of them" at bounding box center [465, 151] width 466 height 24
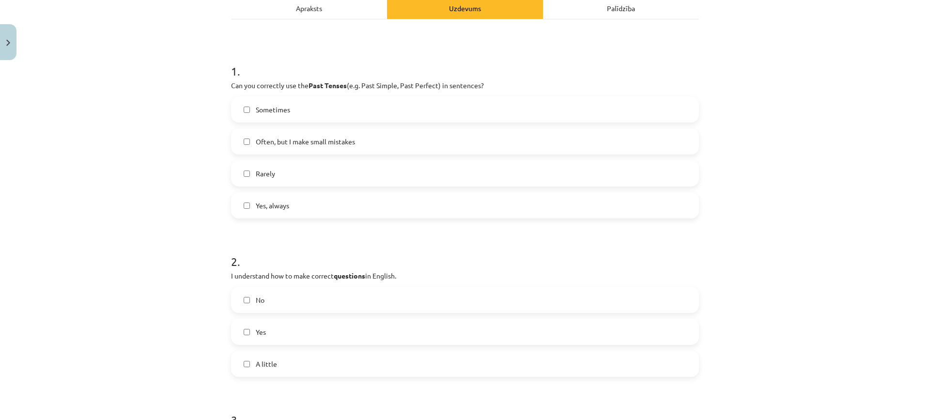
scroll to position [0, 0]
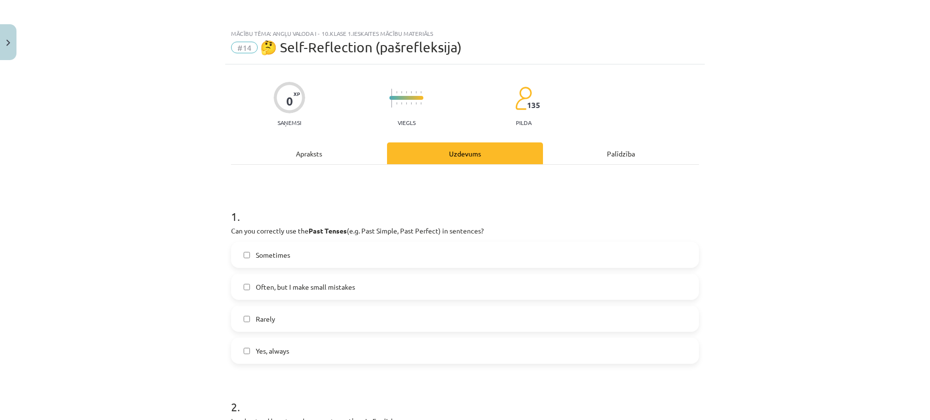
click at [327, 257] on label "Sometimes" at bounding box center [465, 255] width 466 height 24
click at [314, 282] on span "Often, but I make small mistakes" at bounding box center [305, 287] width 99 height 10
click at [338, 252] on label "Sometimes" at bounding box center [465, 255] width 466 height 24
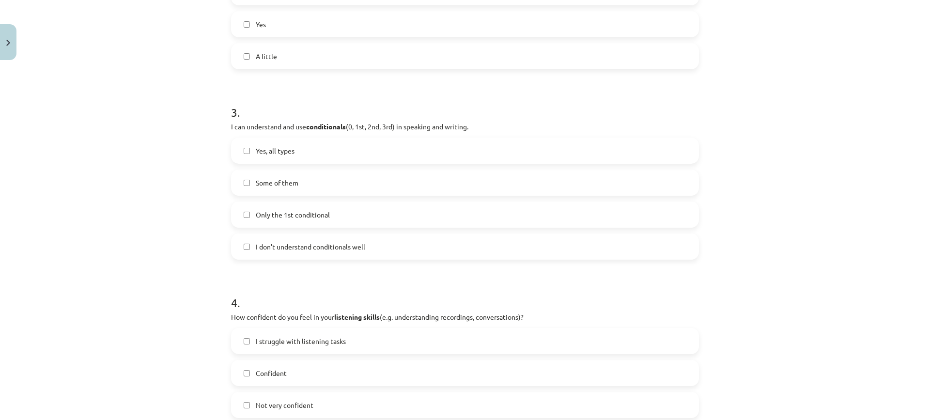
scroll to position [533, 0]
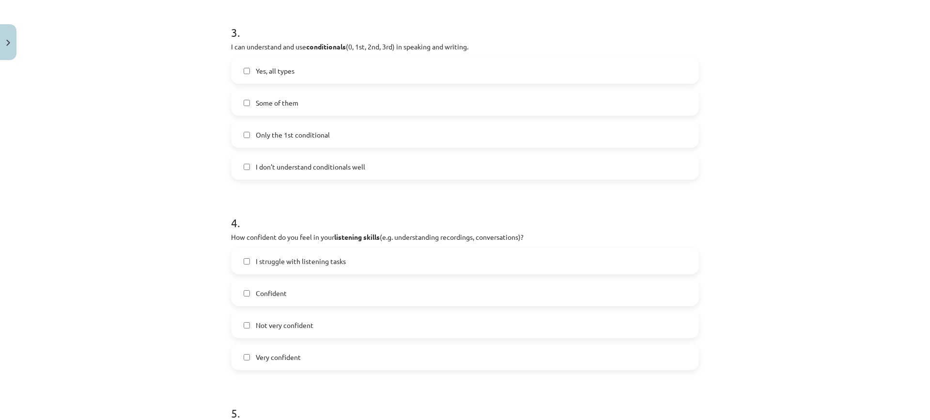
click at [303, 295] on label "Confident" at bounding box center [465, 293] width 466 height 24
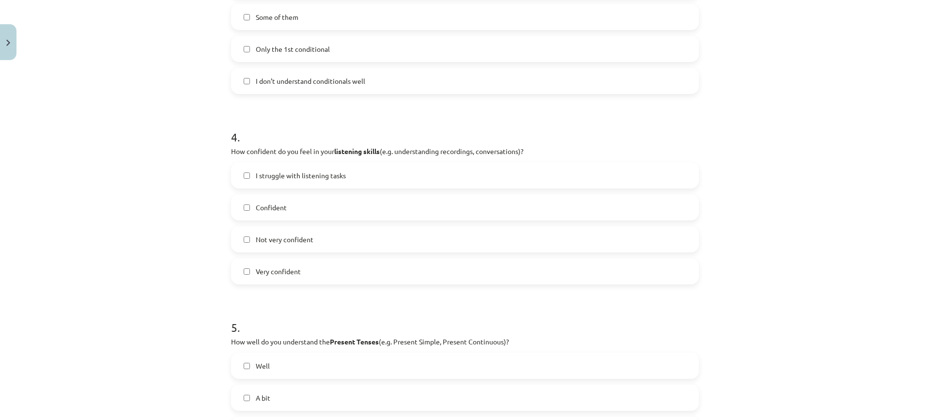
scroll to position [775, 0]
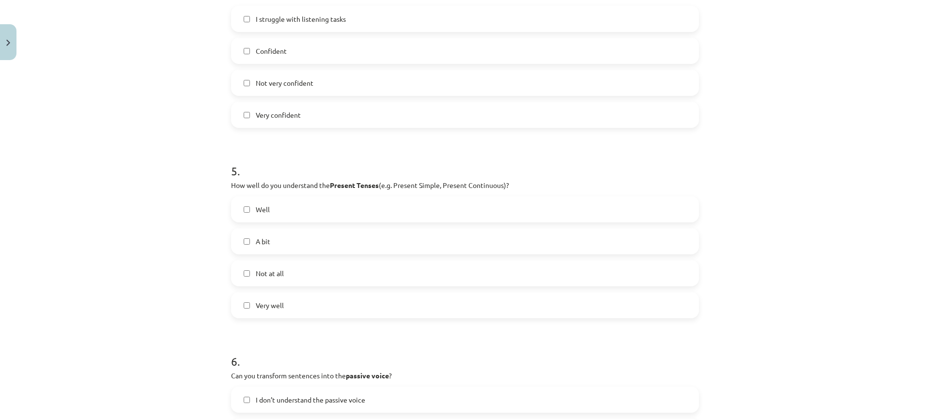
click at [307, 47] on label "Confident" at bounding box center [465, 51] width 466 height 24
click at [296, 88] on span "Not very confident" at bounding box center [285, 83] width 58 height 10
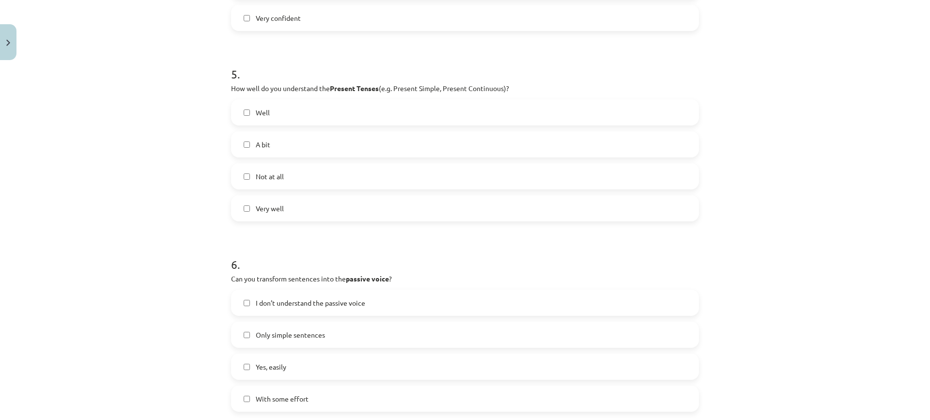
click at [322, 139] on label "A bit" at bounding box center [465, 144] width 466 height 24
click at [294, 171] on label "Not at all" at bounding box center [465, 176] width 466 height 24
click at [296, 141] on label "A bit" at bounding box center [465, 144] width 466 height 24
click at [282, 111] on label "Well" at bounding box center [465, 112] width 466 height 24
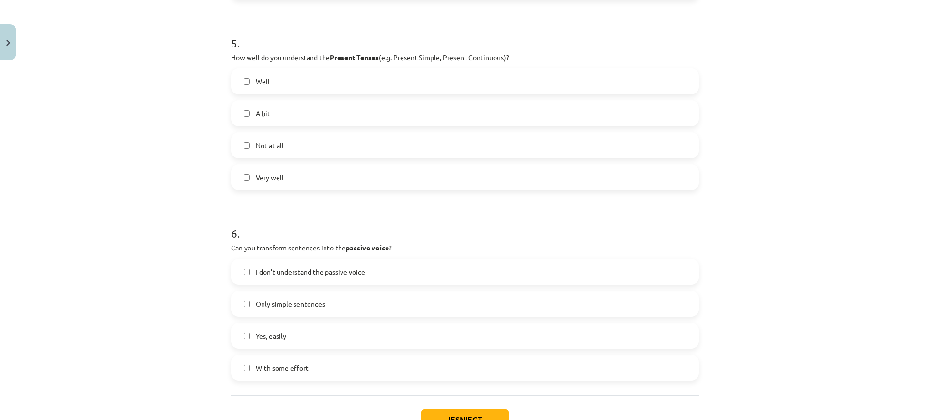
scroll to position [976, 0]
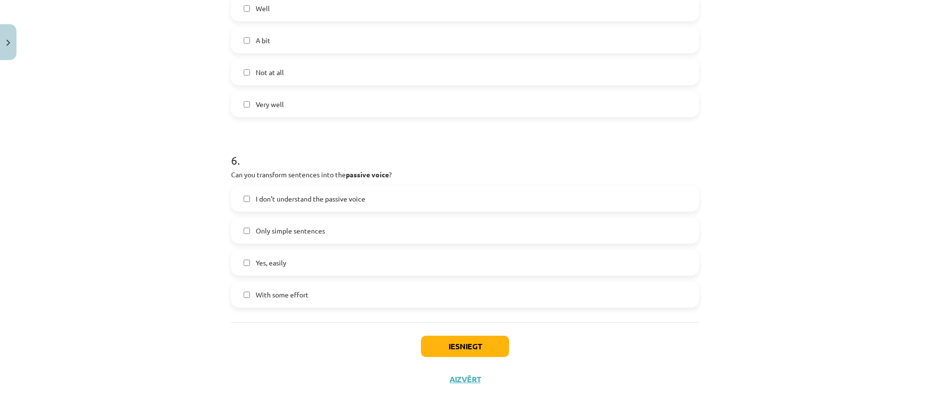
click at [293, 292] on span "With some effort" at bounding box center [282, 295] width 53 height 10
click at [471, 351] on button "Iesniegt" at bounding box center [465, 346] width 88 height 21
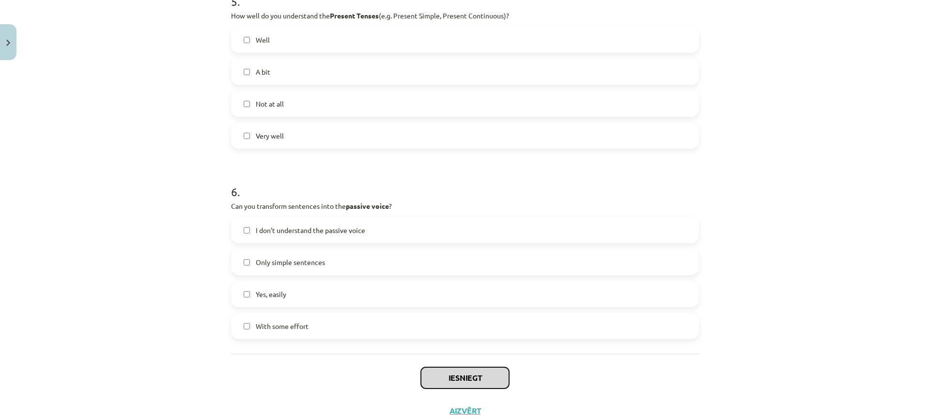
scroll to position [928, 0]
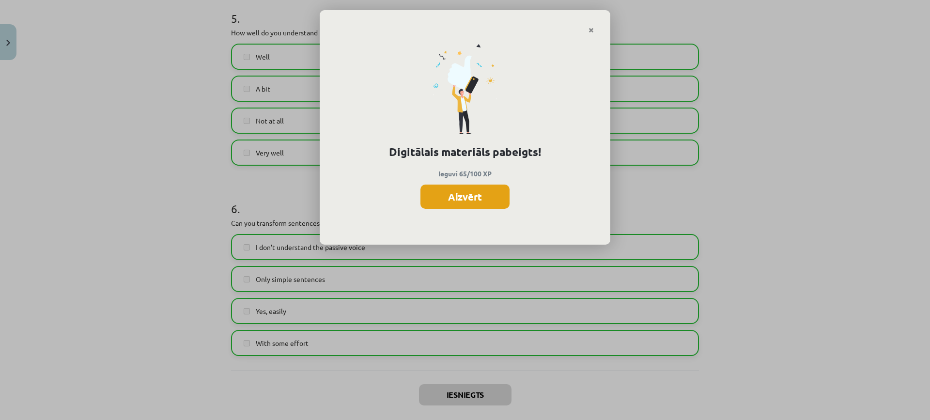
click at [462, 197] on button "Aizvērt" at bounding box center [465, 197] width 89 height 24
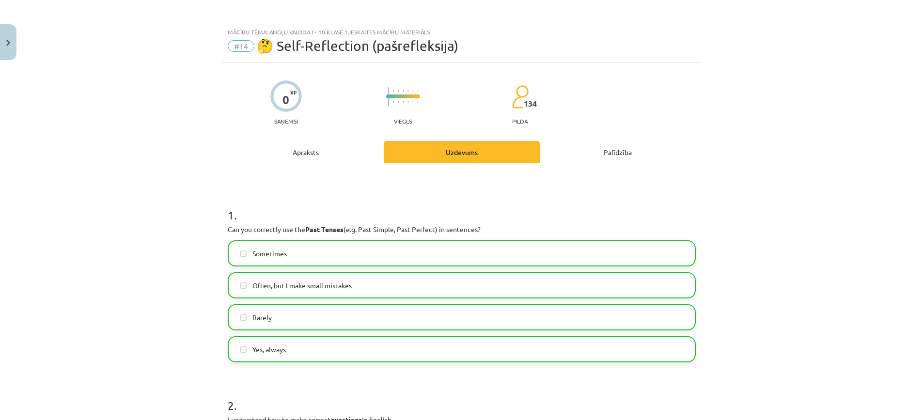
scroll to position [0, 0]
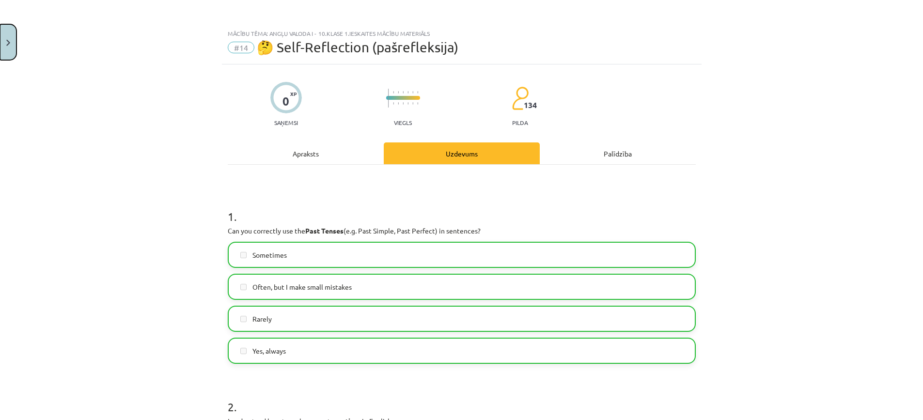
click at [1, 40] on button "Close" at bounding box center [8, 42] width 16 height 36
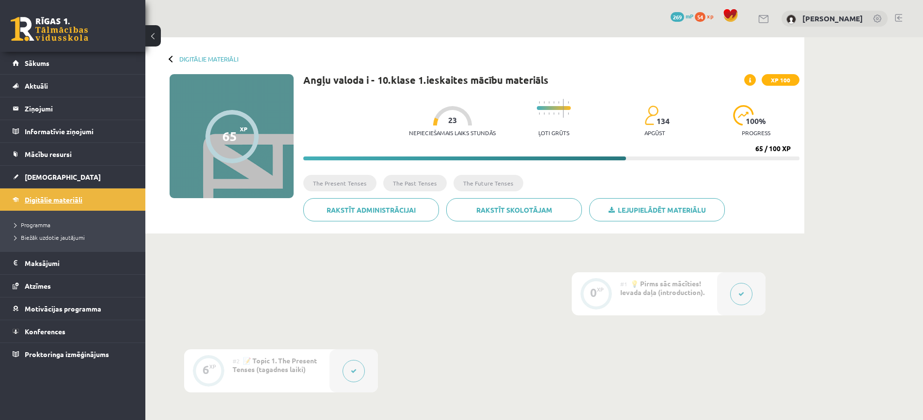
click at [45, 197] on span "Digitālie materiāli" at bounding box center [54, 199] width 58 height 9
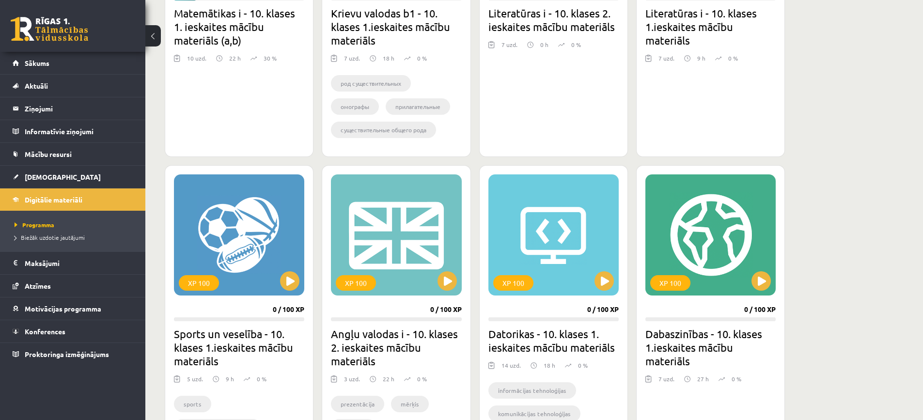
scroll to position [335, 0]
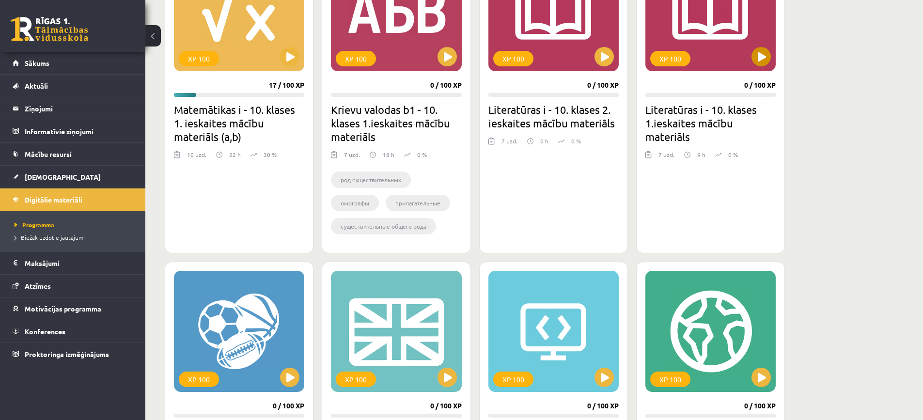
click at [765, 66] on div "XP 100" at bounding box center [710, 10] width 130 height 121
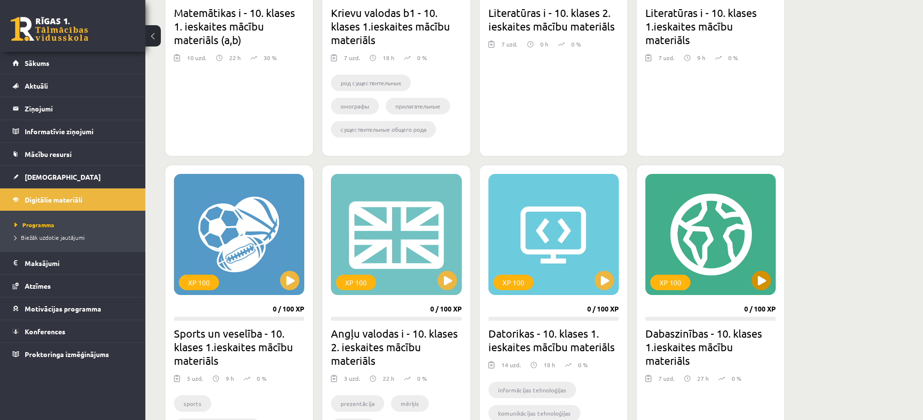
drag, startPoint x: 675, startPoint y: 204, endPoint x: 657, endPoint y: 253, distance: 53.0
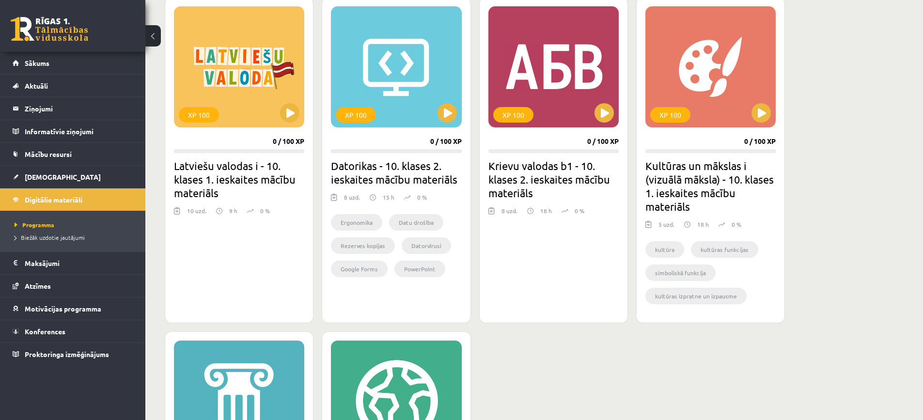
scroll to position [1163, 0]
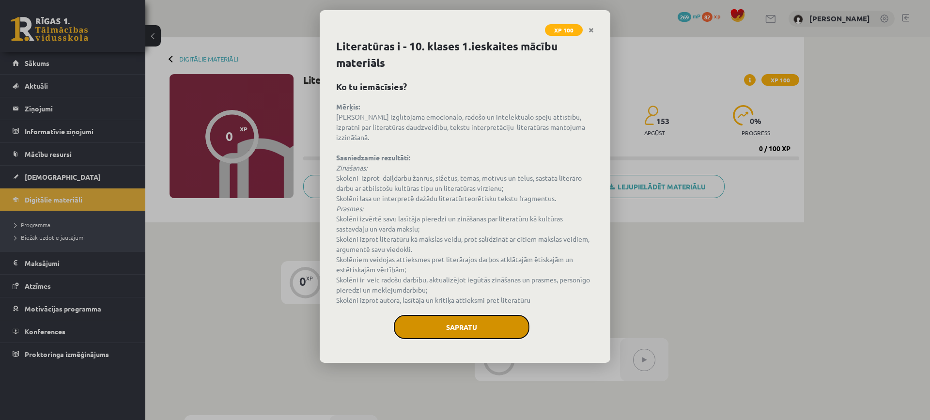
click at [467, 319] on button "Sapratu" at bounding box center [462, 327] width 136 height 24
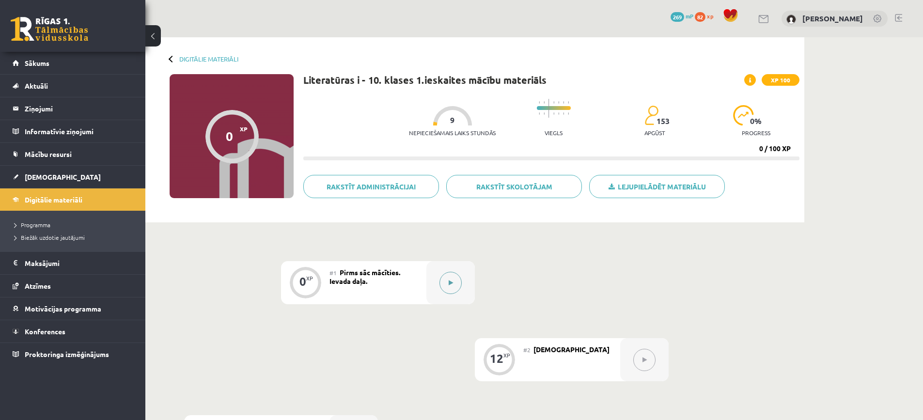
click at [451, 280] on icon at bounding box center [451, 283] width 4 height 6
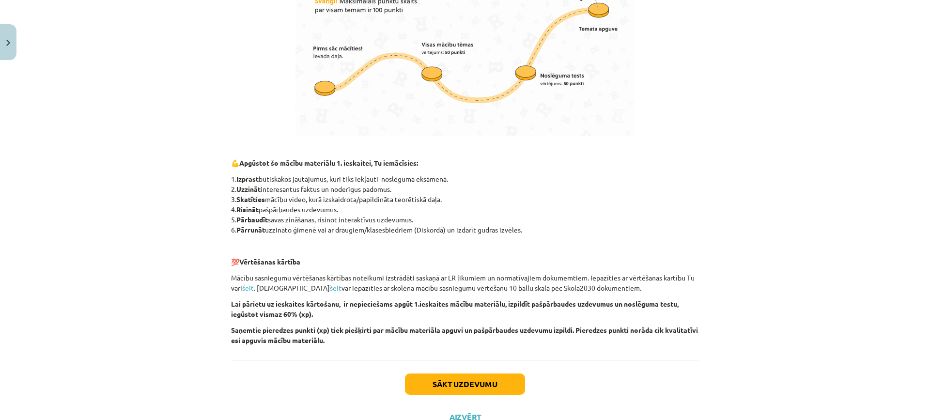
scroll to position [610, 0]
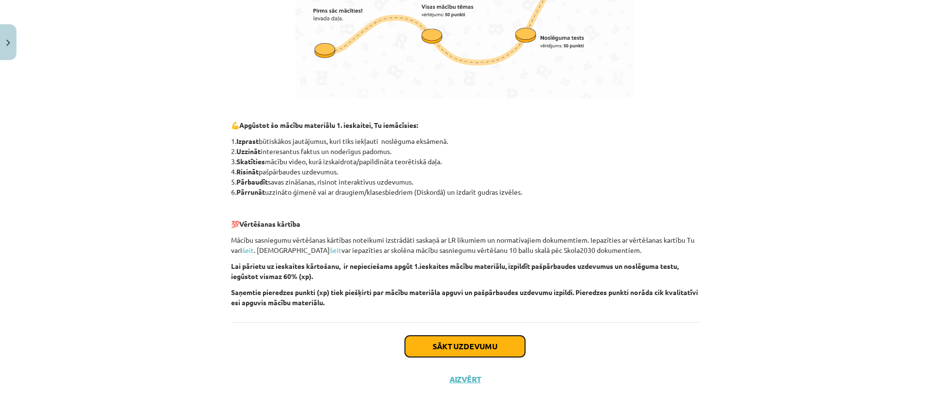
click at [484, 352] on button "Sākt uzdevumu" at bounding box center [465, 346] width 120 height 21
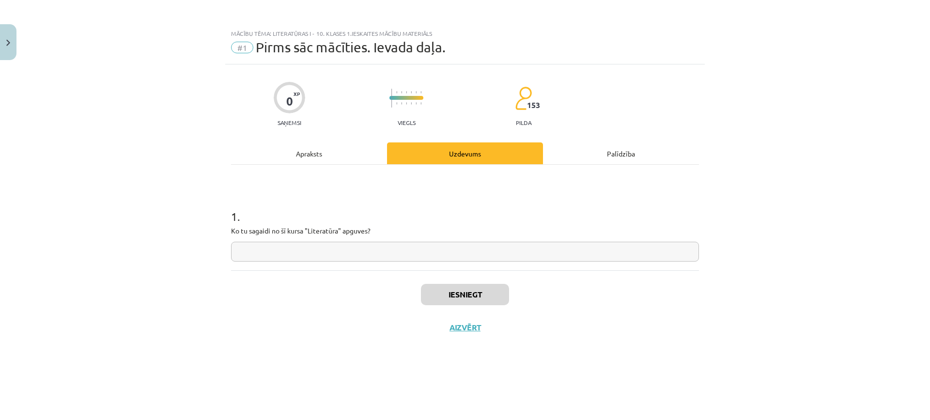
click at [328, 253] on input "text" at bounding box center [465, 252] width 468 height 20
type input "**********"
click at [470, 295] on button "Iesniegt" at bounding box center [465, 294] width 88 height 21
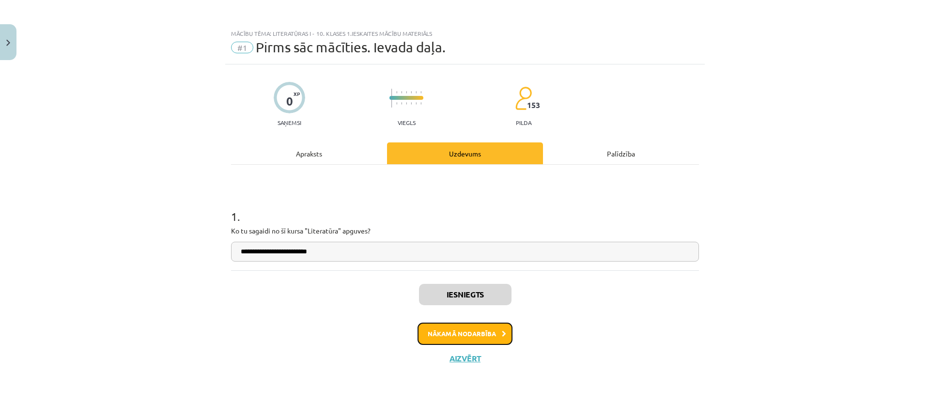
click at [466, 335] on button "Nākamā nodarbība" at bounding box center [465, 334] width 95 height 22
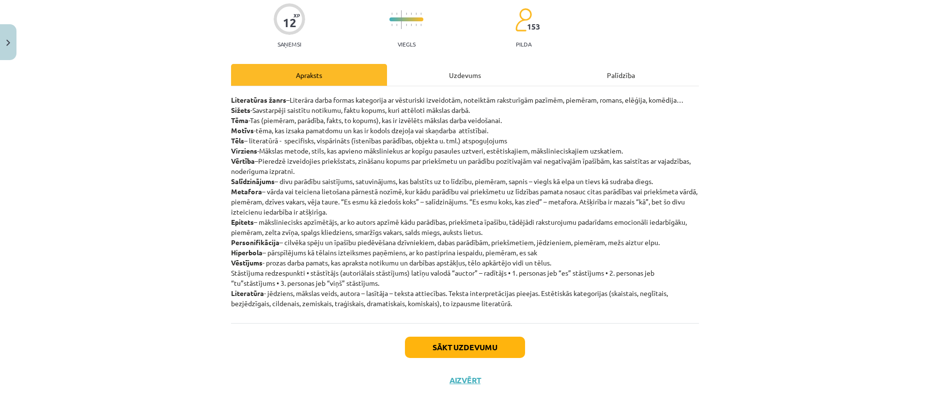
scroll to position [79, 0]
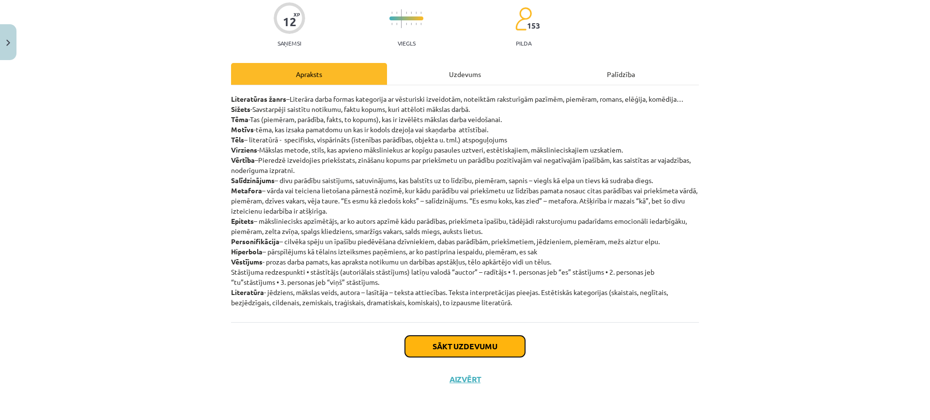
click at [488, 348] on button "Sākt uzdevumu" at bounding box center [465, 346] width 120 height 21
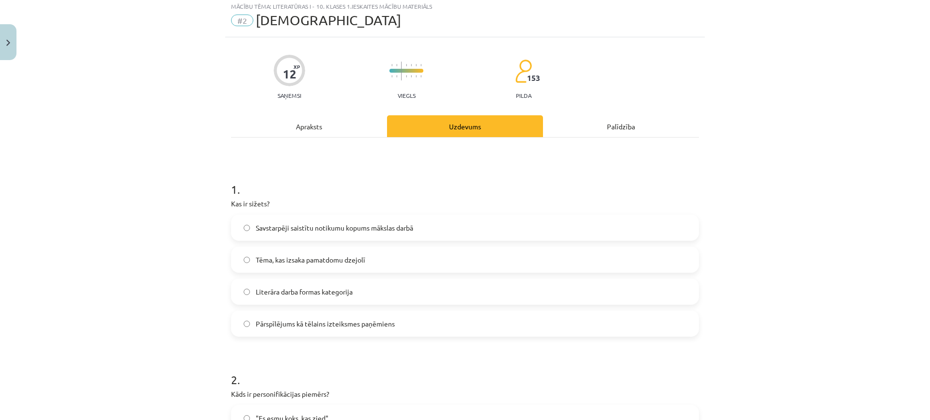
scroll to position [24, 0]
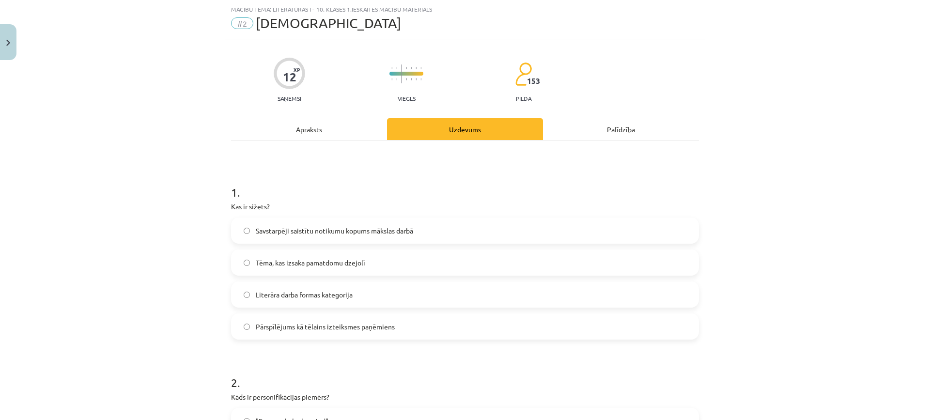
drag, startPoint x: 479, startPoint y: 308, endPoint x: 393, endPoint y: 161, distance: 169.8
click at [341, 131] on div "Apraksts" at bounding box center [309, 129] width 156 height 22
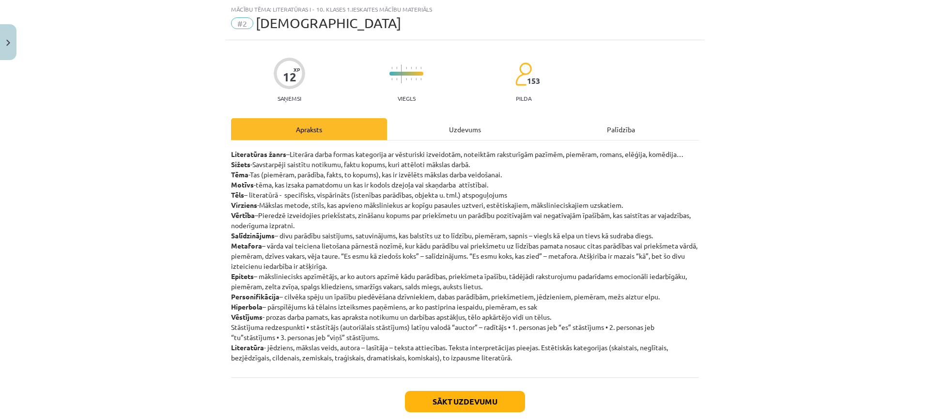
click at [420, 128] on div "Uzdevums" at bounding box center [465, 129] width 156 height 22
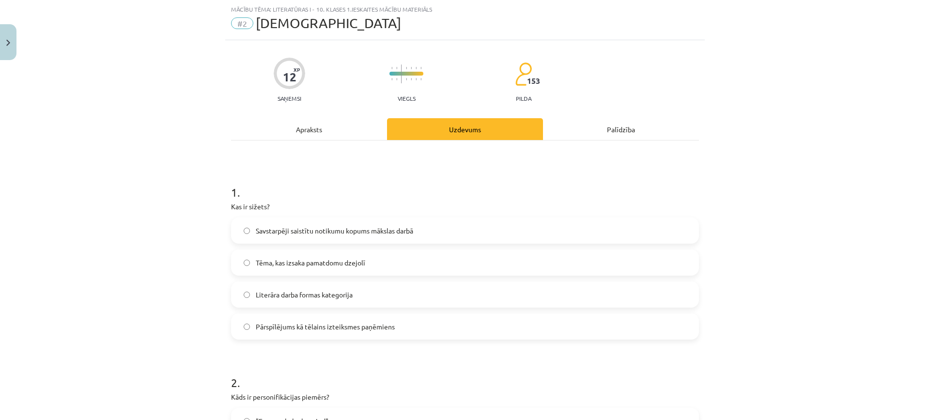
click at [299, 130] on div "Apraksts" at bounding box center [309, 129] width 156 height 22
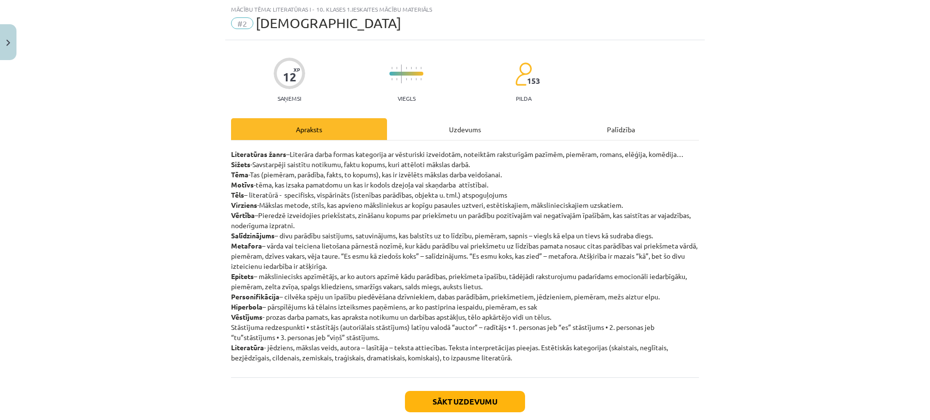
click at [411, 130] on div "Uzdevums" at bounding box center [465, 129] width 156 height 22
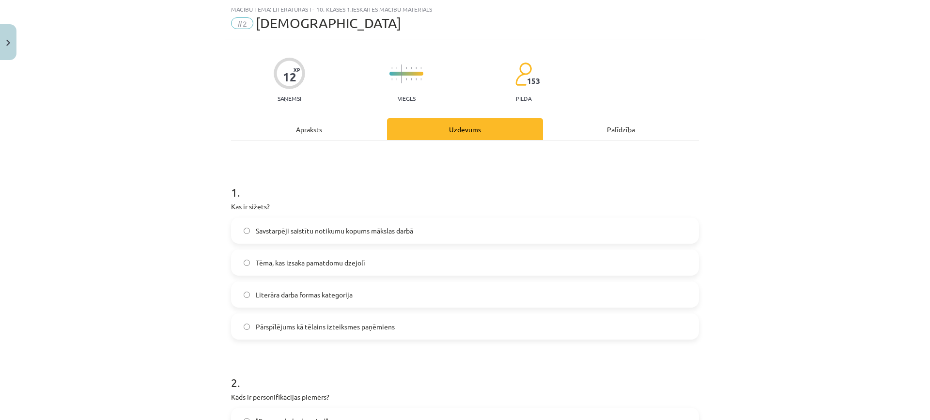
click at [346, 127] on div "Apraksts" at bounding box center [309, 129] width 156 height 22
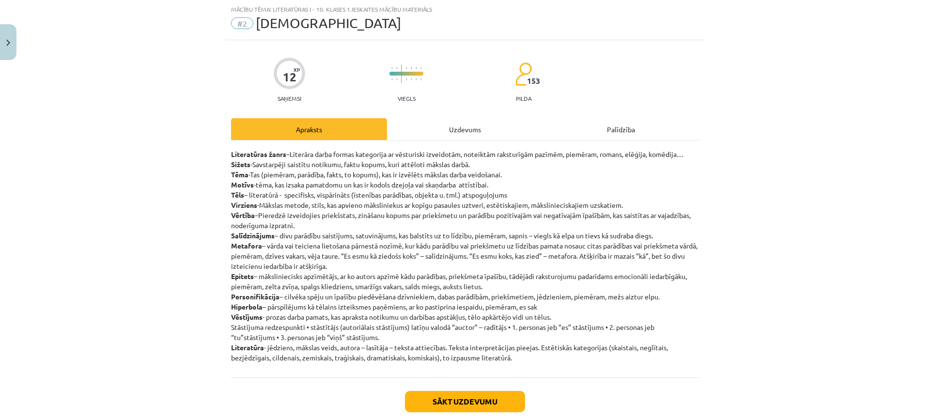
click at [398, 122] on div "Uzdevums" at bounding box center [465, 129] width 156 height 22
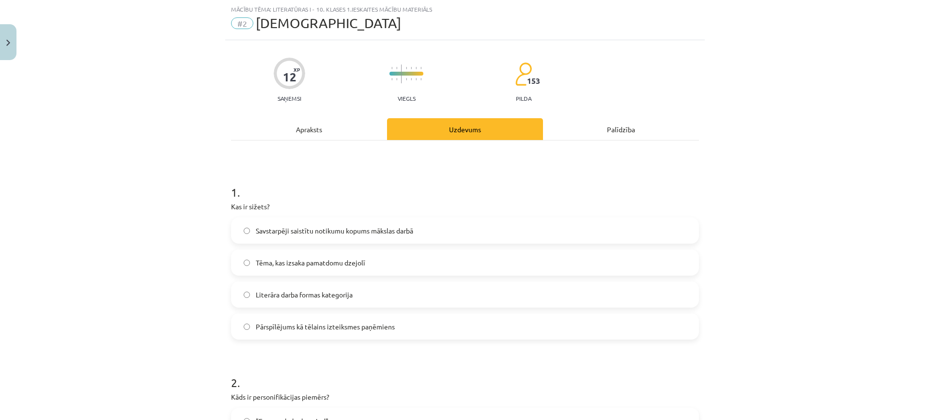
click at [345, 122] on div "Apraksts" at bounding box center [309, 129] width 156 height 22
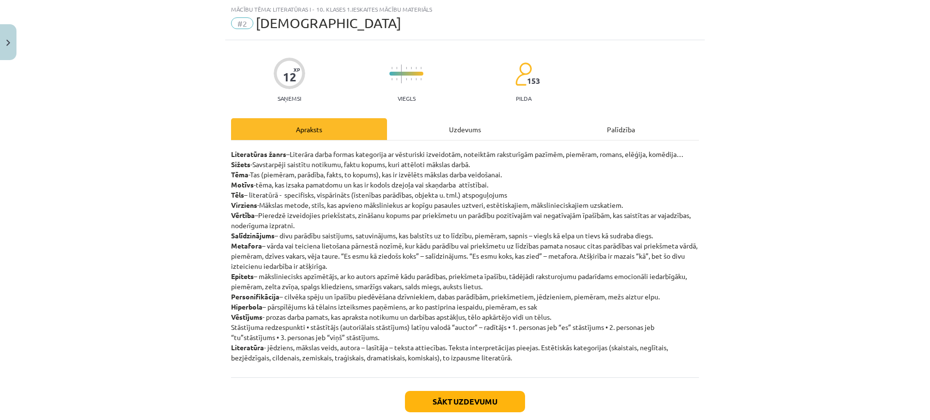
click at [443, 133] on div "Uzdevums" at bounding box center [465, 129] width 156 height 22
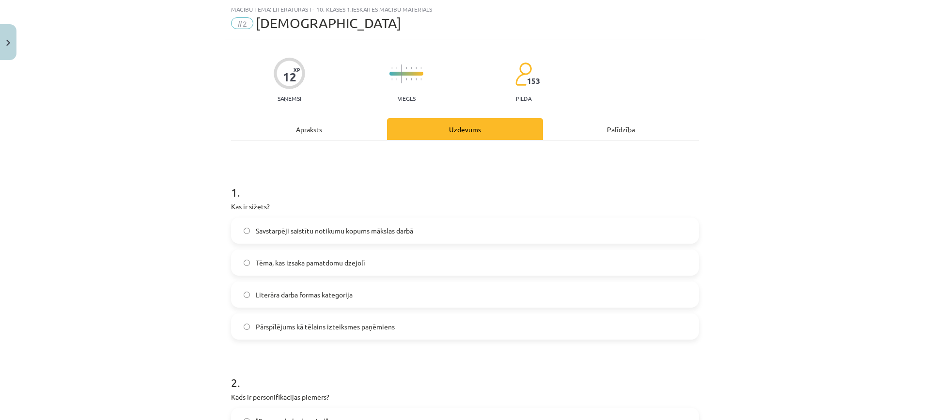
click at [402, 230] on span "Savstarpēji saistītu notikumu kopums mākslas darbā" at bounding box center [334, 231] width 157 height 10
click at [319, 138] on div "Apraksts" at bounding box center [309, 129] width 156 height 22
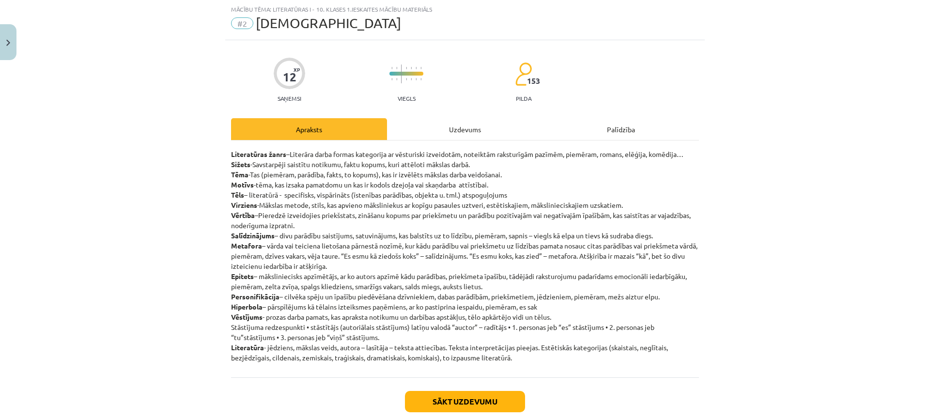
click at [442, 132] on div "Uzdevums" at bounding box center [465, 129] width 156 height 22
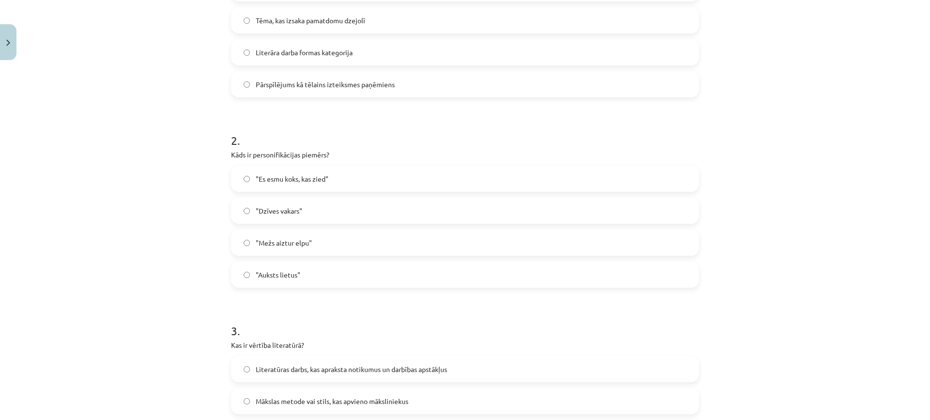
scroll to position [0, 0]
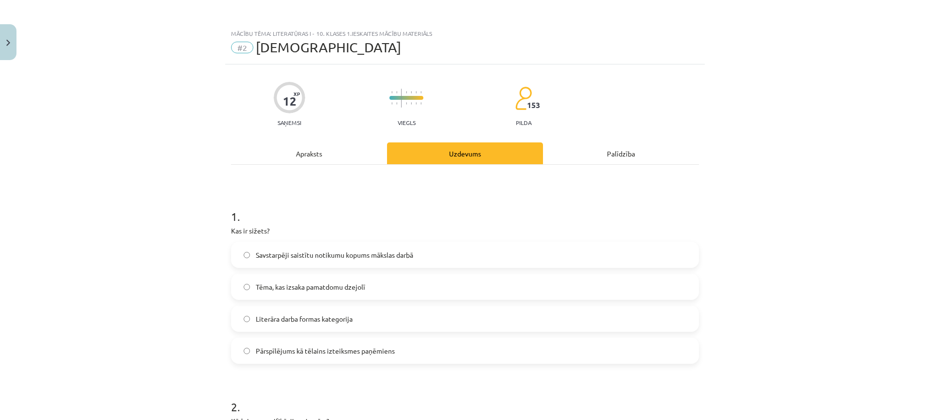
click at [314, 161] on div "Apraksts" at bounding box center [309, 153] width 156 height 22
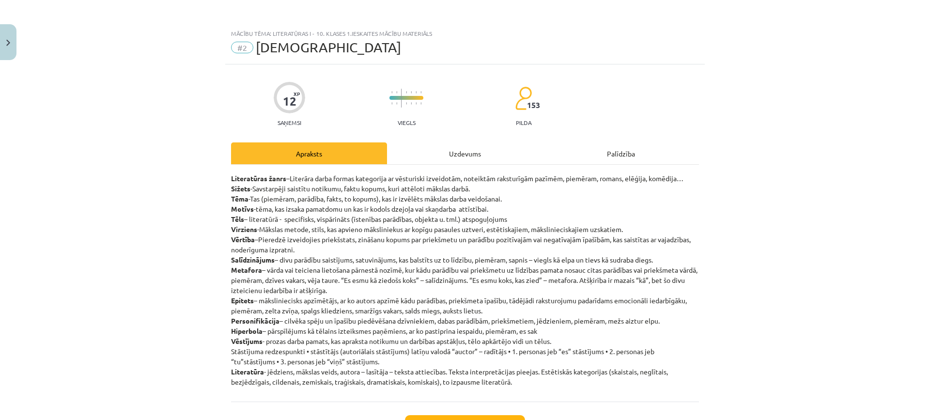
scroll to position [24, 0]
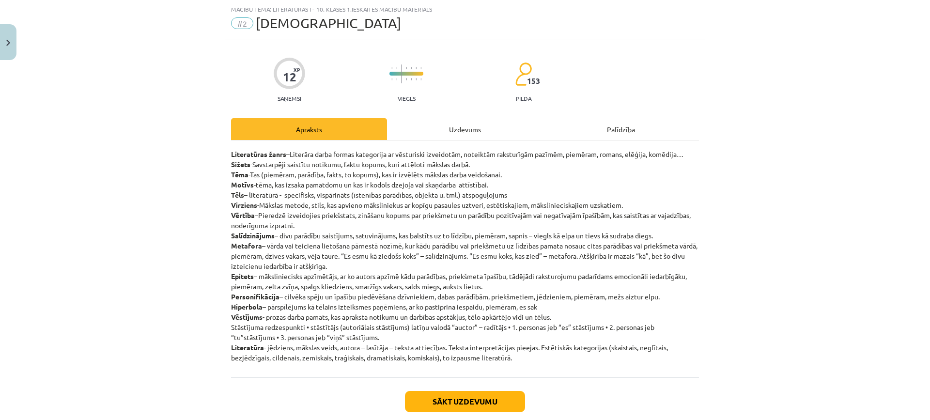
click at [429, 121] on div "Uzdevums" at bounding box center [465, 129] width 156 height 22
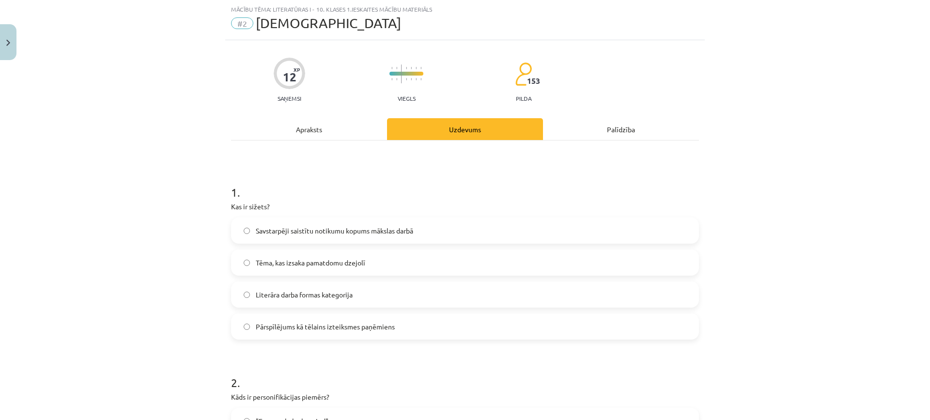
click at [309, 135] on div "Apraksts" at bounding box center [309, 129] width 156 height 22
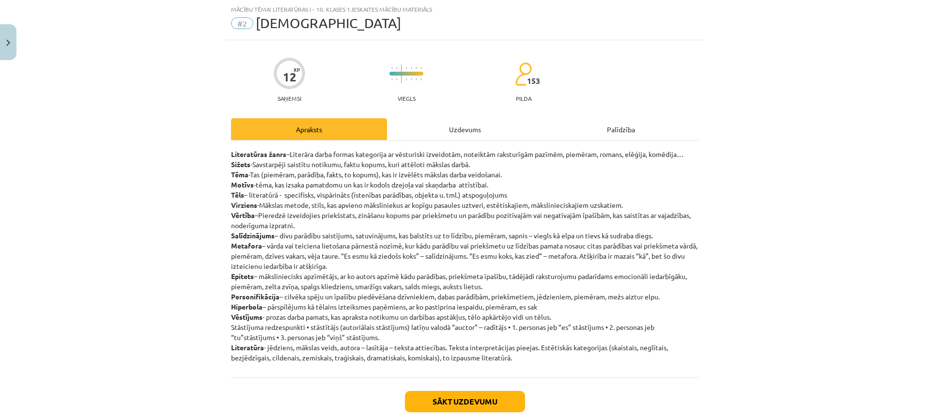
drag, startPoint x: 283, startPoint y: 295, endPoint x: 708, endPoint y: 299, distance: 425.5
click at [708, 299] on div "Mācību tēma: Literatūras i - 10. klases 1.ieskaites mācību materiāls #2 Jēdzien…" at bounding box center [465, 210] width 930 height 420
click at [601, 314] on p "Literatūras žanrs –Literāra darba formas kategorija ar vēsturiski izveidotām, n…" at bounding box center [465, 256] width 468 height 214
click at [459, 122] on div "Uzdevums" at bounding box center [465, 129] width 156 height 22
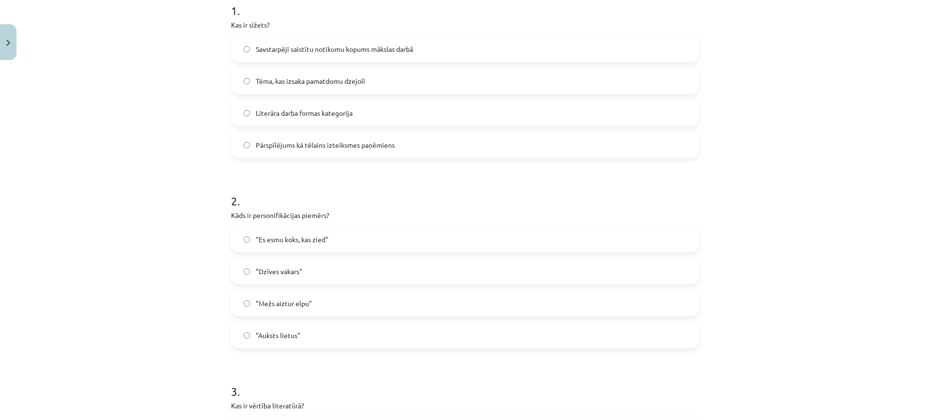
scroll to position [363, 0]
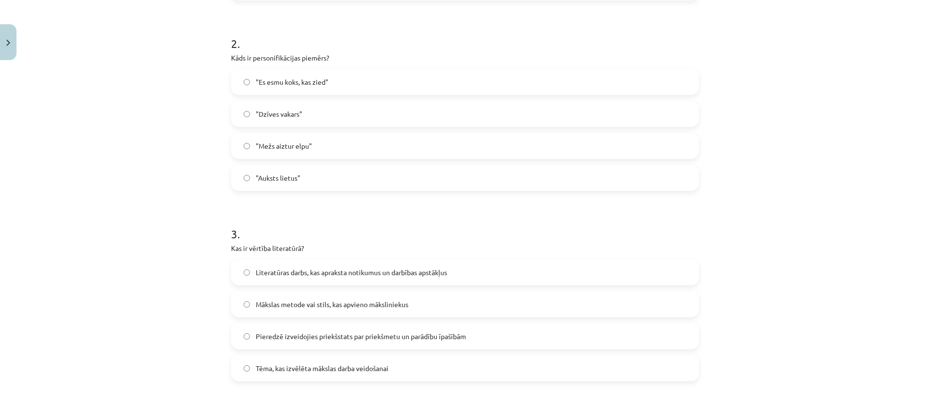
click at [314, 145] on label ""Mežs aiztur elpu"" at bounding box center [465, 146] width 466 height 24
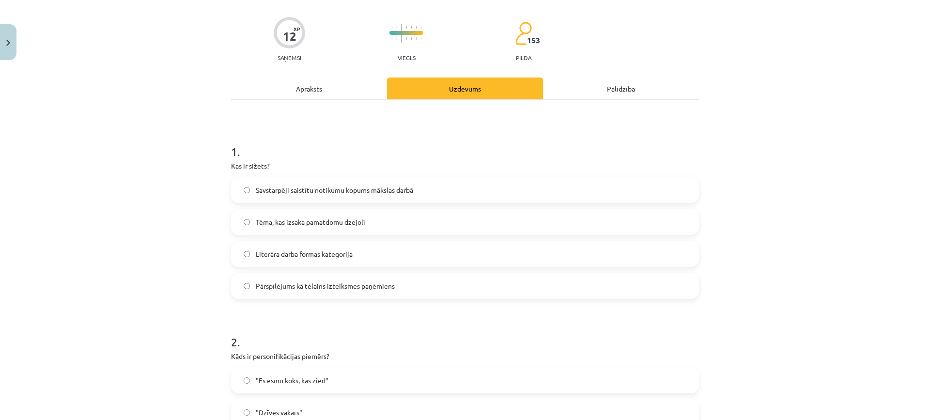
scroll to position [0, 0]
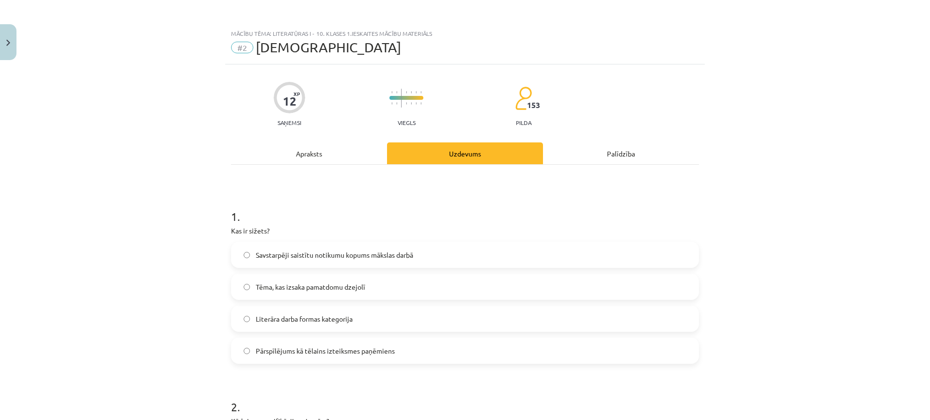
click at [314, 156] on div "Apraksts" at bounding box center [309, 153] width 156 height 22
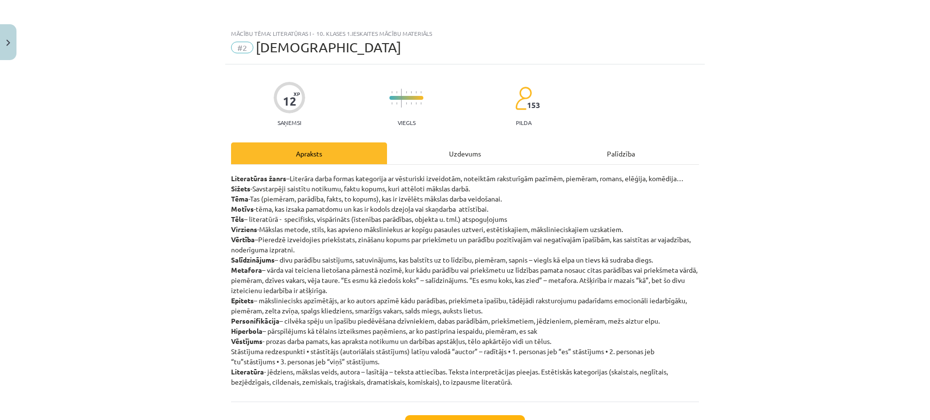
click at [470, 159] on div "Uzdevums" at bounding box center [465, 153] width 156 height 22
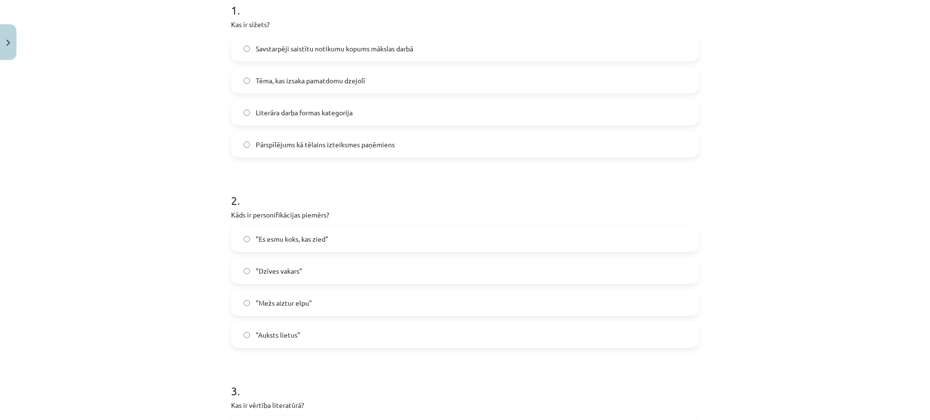
scroll to position [412, 0]
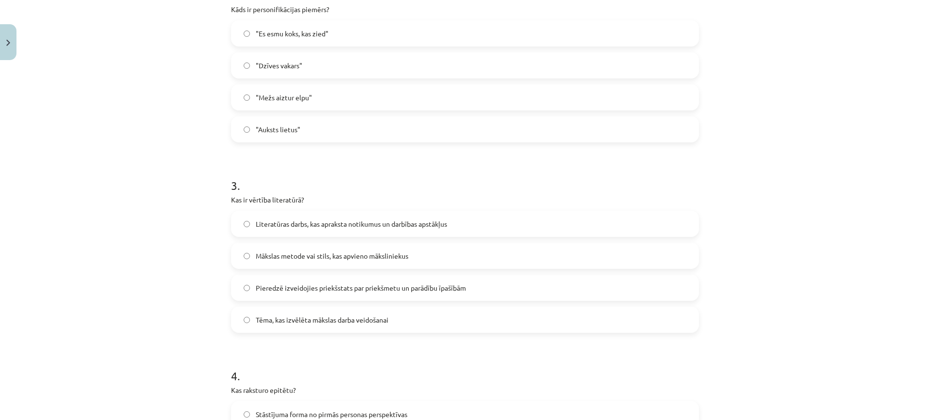
drag, startPoint x: 429, startPoint y: 264, endPoint x: 440, endPoint y: 233, distance: 32.8
click at [429, 263] on label "Mākslas metode vai stils, kas apvieno māksliniekus" at bounding box center [465, 256] width 466 height 24
click at [440, 229] on label "Literatūras darbs, kas apraksta notikumus un darbības apstākļus" at bounding box center [465, 224] width 466 height 24
click at [367, 290] on span "Pieredzē izveidojies priekšstats par priekšmetu un parādību īpašībām" at bounding box center [361, 288] width 210 height 10
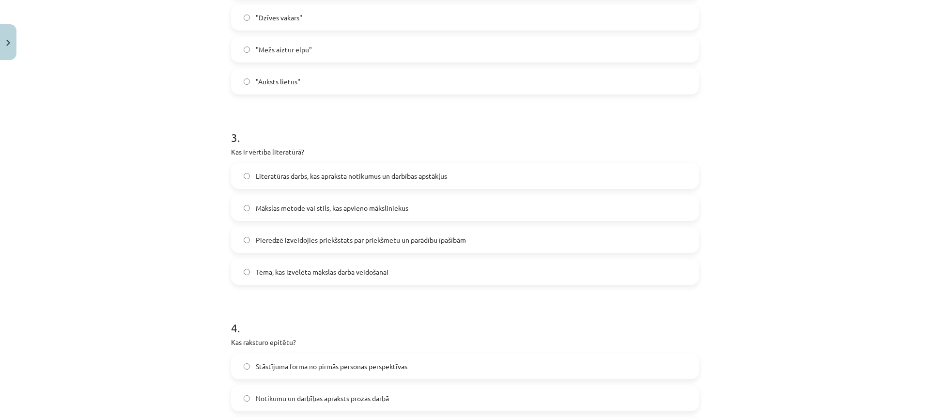
scroll to position [557, 0]
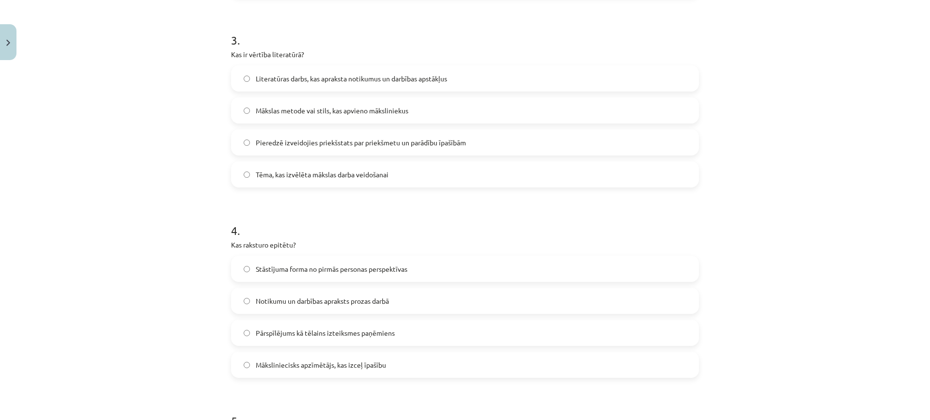
drag, startPoint x: 325, startPoint y: 269, endPoint x: 281, endPoint y: 213, distance: 71.4
click at [281, 213] on h1 "4 ." at bounding box center [465, 222] width 468 height 30
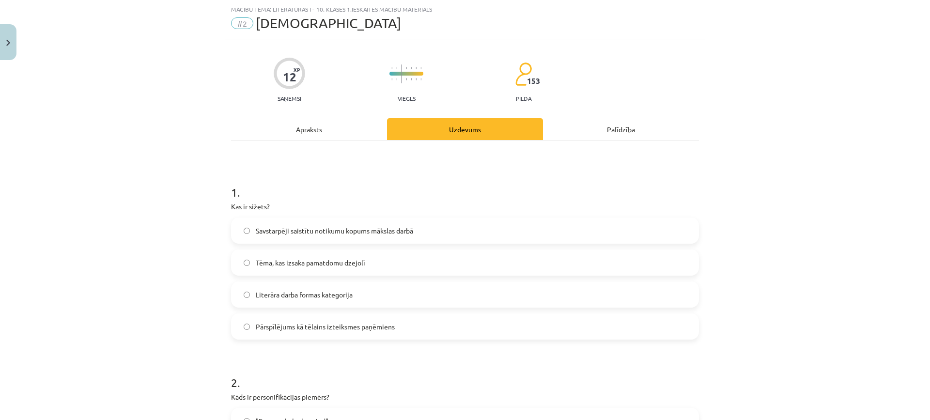
scroll to position [0, 0]
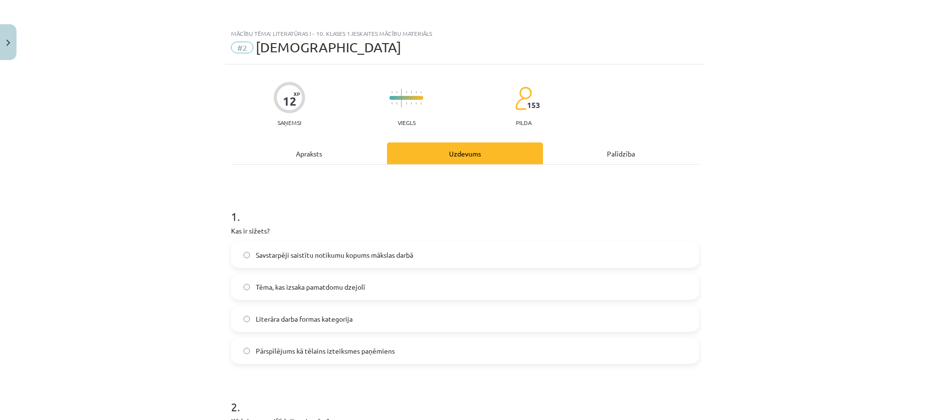
click at [325, 163] on div "Apraksts" at bounding box center [309, 153] width 156 height 22
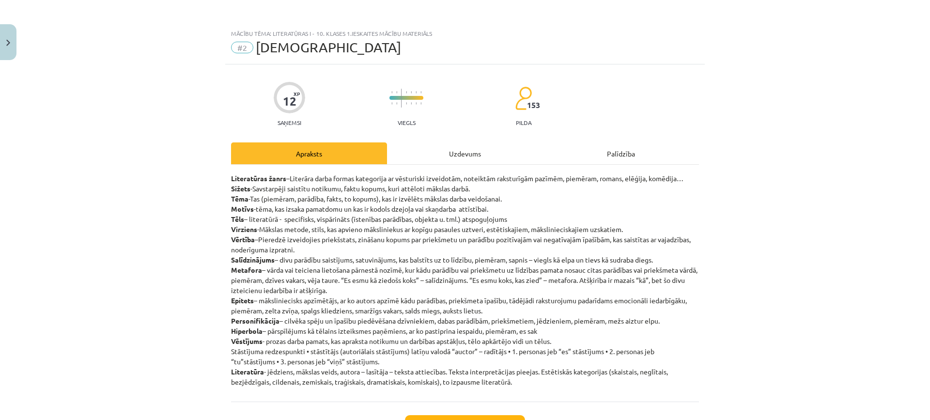
scroll to position [24, 0]
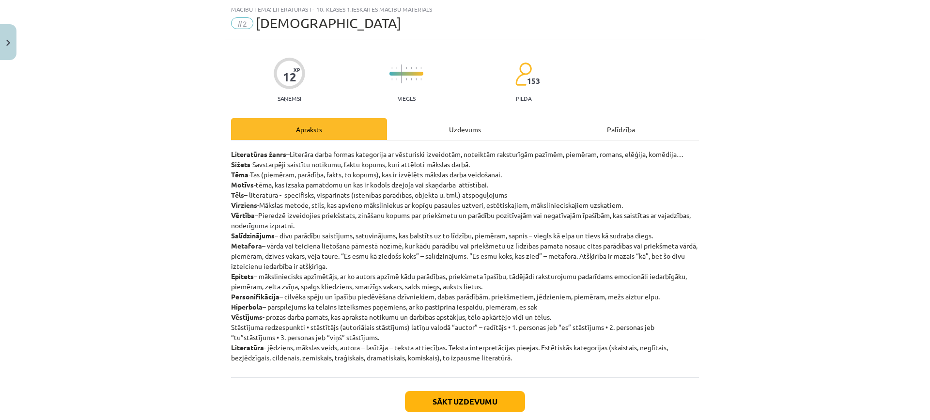
click at [477, 126] on div "Uzdevums" at bounding box center [465, 129] width 156 height 22
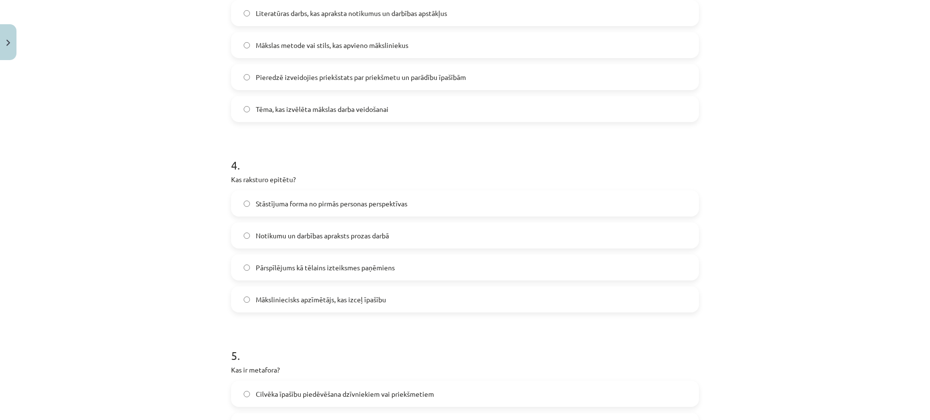
scroll to position [751, 0]
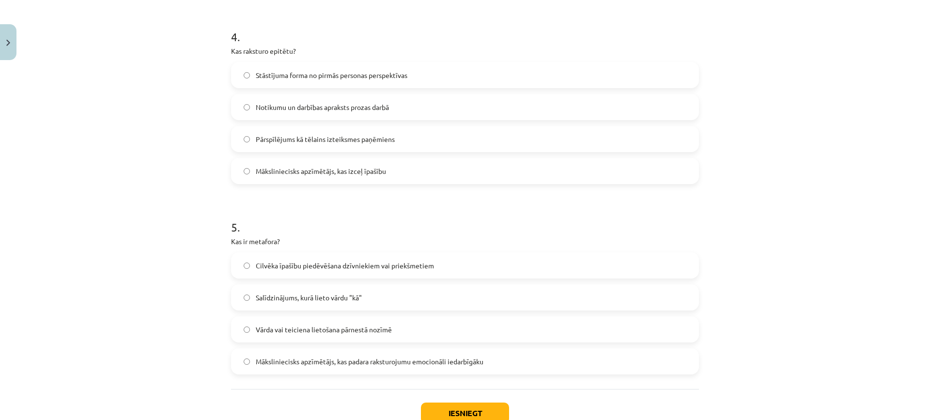
click at [377, 85] on label "Stāstījuma forma no pirmās personas perspektīvas" at bounding box center [465, 75] width 466 height 24
click at [363, 139] on span "Pārspīlējums kā tēlains izteiksmes paņēmiens" at bounding box center [325, 139] width 139 height 10
click at [388, 82] on label "Stāstījuma forma no pirmās personas perspektīvas" at bounding box center [465, 75] width 466 height 24
click at [373, 135] on span "Pārspīlējums kā tēlains izteiksmes paņēmiens" at bounding box center [325, 139] width 139 height 10
click at [387, 80] on label "Stāstījuma forma no pirmās personas perspektīvas" at bounding box center [465, 75] width 466 height 24
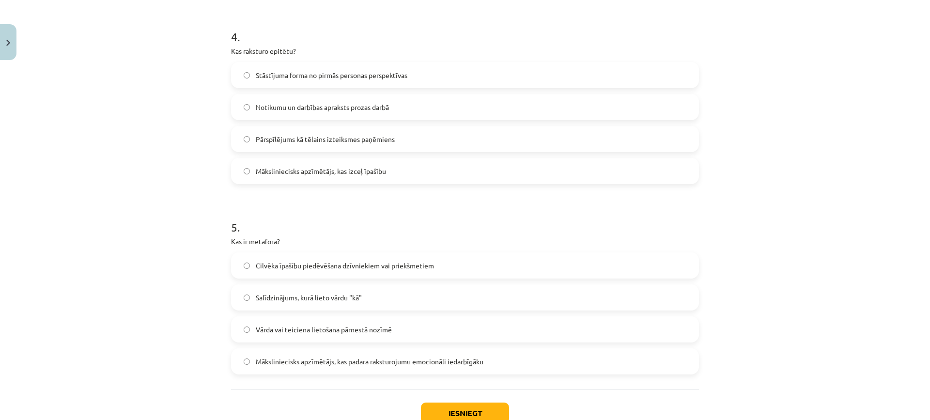
click at [377, 129] on label "Pārspīlējums kā tēlains izteiksmes paņēmiens" at bounding box center [465, 139] width 466 height 24
click at [390, 73] on span "Stāstījuma forma no pirmās personas perspektīvas" at bounding box center [332, 75] width 152 height 10
click at [380, 105] on span "Notikumu un darbības apraksts prozas darbā" at bounding box center [322, 107] width 133 height 10
click at [357, 182] on label "Māksliniecisks apzīmētājs, kas izceļ īpašību" at bounding box center [465, 171] width 466 height 24
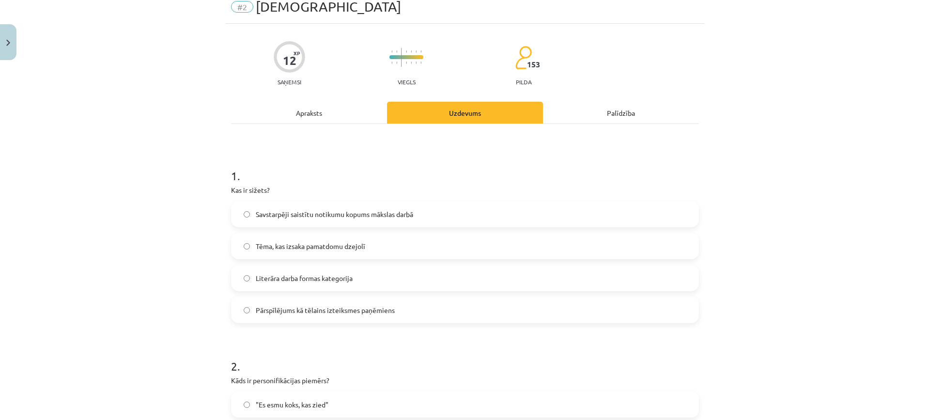
scroll to position [0, 0]
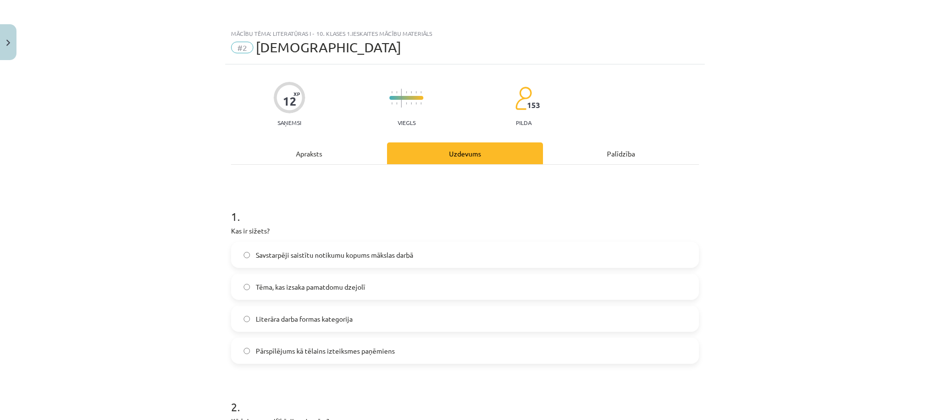
click at [327, 158] on div "Apraksts" at bounding box center [309, 153] width 156 height 22
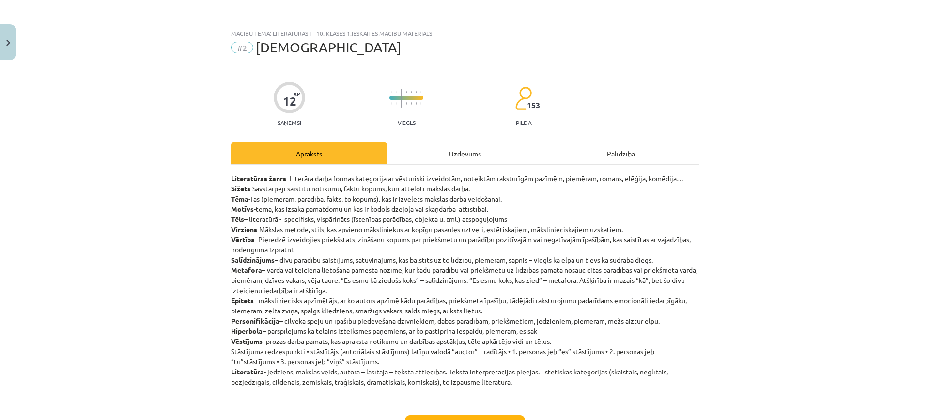
scroll to position [24, 0]
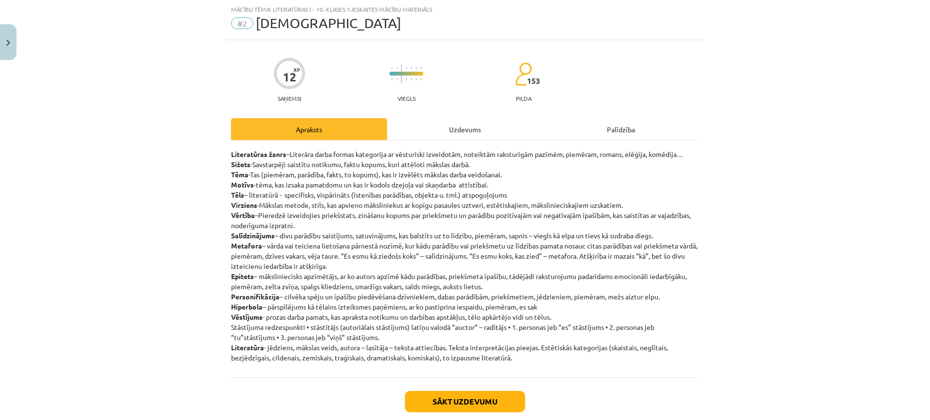
click at [434, 123] on div "Uzdevums" at bounding box center [465, 129] width 156 height 22
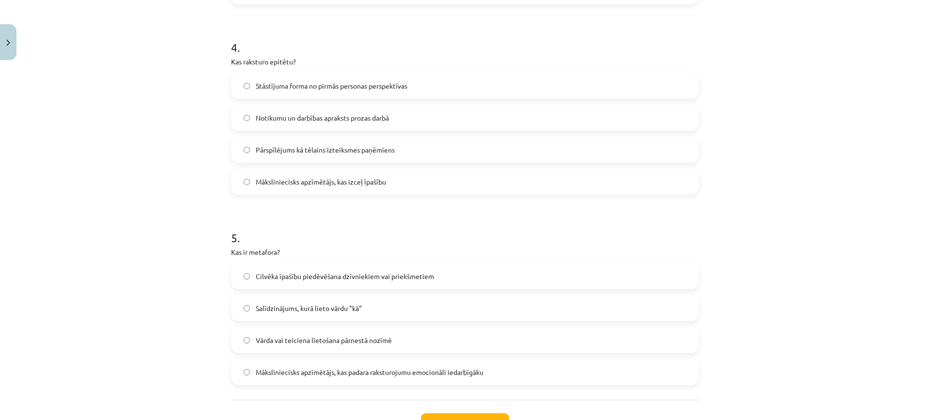
scroll to position [818, 0]
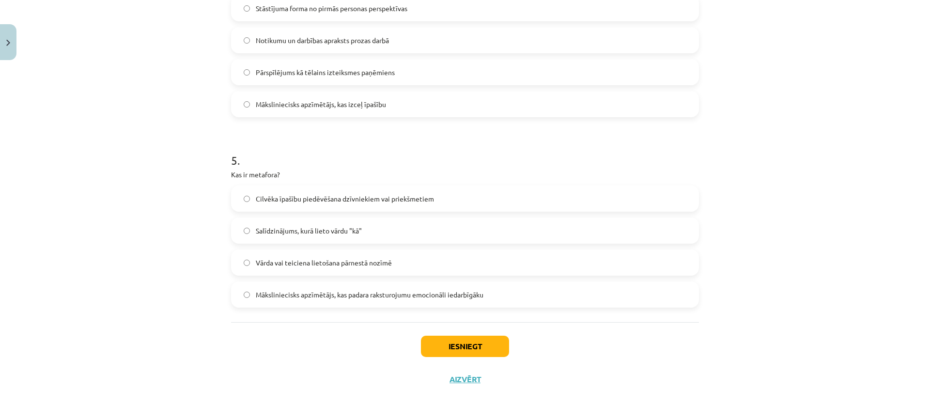
click at [386, 237] on label "Salīdzinājums, kurā lieto vārdu "kā"" at bounding box center [465, 231] width 466 height 24
click at [366, 297] on span "Māksliniecisks apzīmētājs, kas padara raksturojumu emocionāli iedarbīgāku" at bounding box center [370, 295] width 228 height 10
click at [366, 261] on span "Vārda vai teiciena lietošana pārnestā nozīmē" at bounding box center [324, 263] width 136 height 10
click at [334, 195] on span "Cilvēka īpašību piedēvēšana dzīvniekiem vai priekšmetiem" at bounding box center [345, 199] width 178 height 10
click at [358, 251] on div "Vārda vai teiciena lietošana pārnestā nozīmē" at bounding box center [465, 263] width 468 height 26
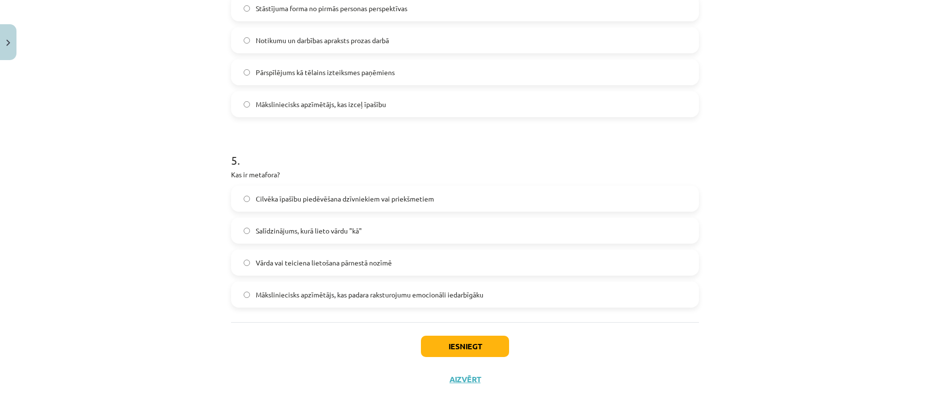
click at [355, 262] on span "Vārda vai teiciena lietošana pārnestā nozīmē" at bounding box center [324, 263] width 136 height 10
drag, startPoint x: 433, startPoint y: 328, endPoint x: 437, endPoint y: 338, distance: 11.1
click at [436, 336] on div "Iesniegt Aizvērt" at bounding box center [465, 356] width 468 height 68
click at [437, 338] on button "Iesniegt" at bounding box center [465, 346] width 88 height 21
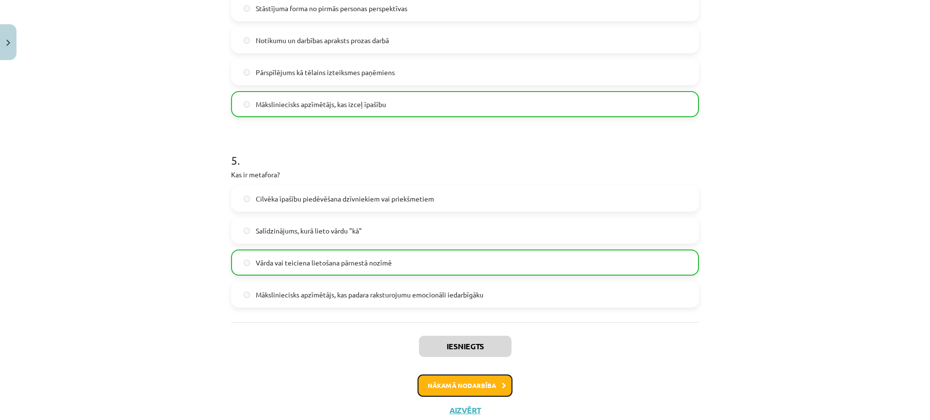
click at [467, 383] on button "Nākamā nodarbība" at bounding box center [465, 386] width 95 height 22
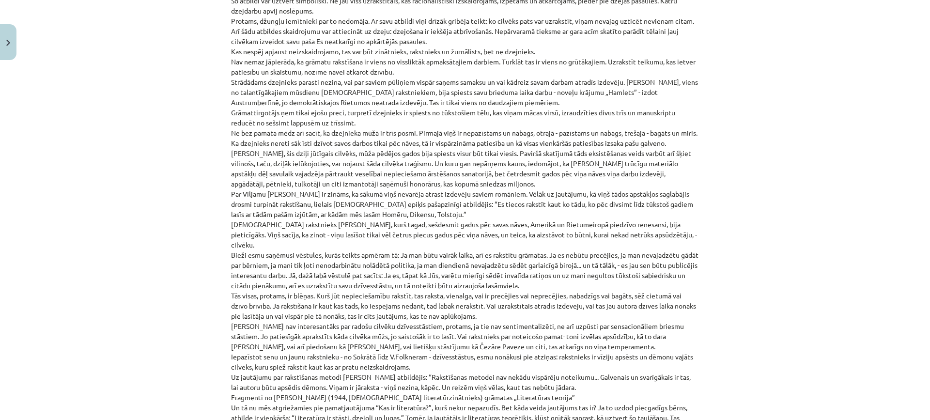
scroll to position [138, 0]
